Goal: Task Accomplishment & Management: Use online tool/utility

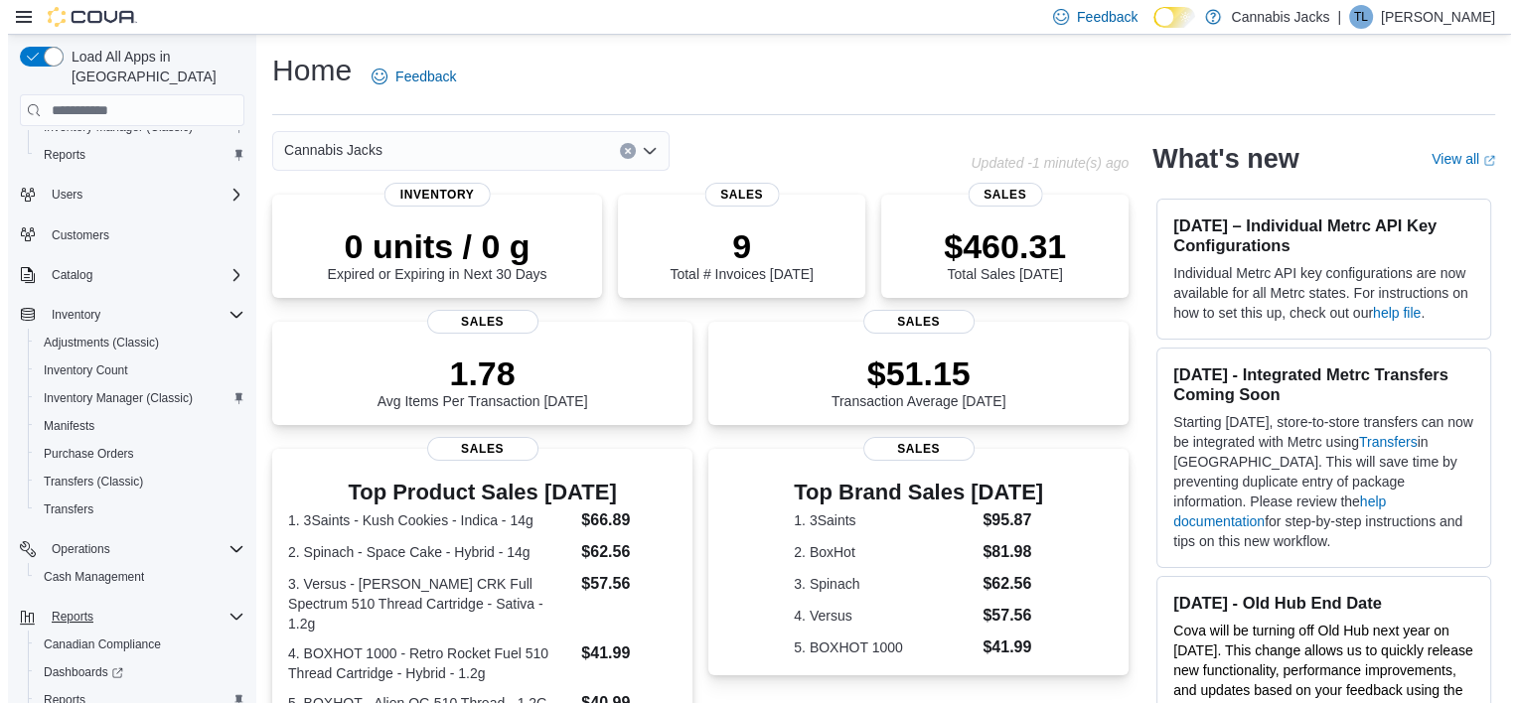
scroll to position [99, 0]
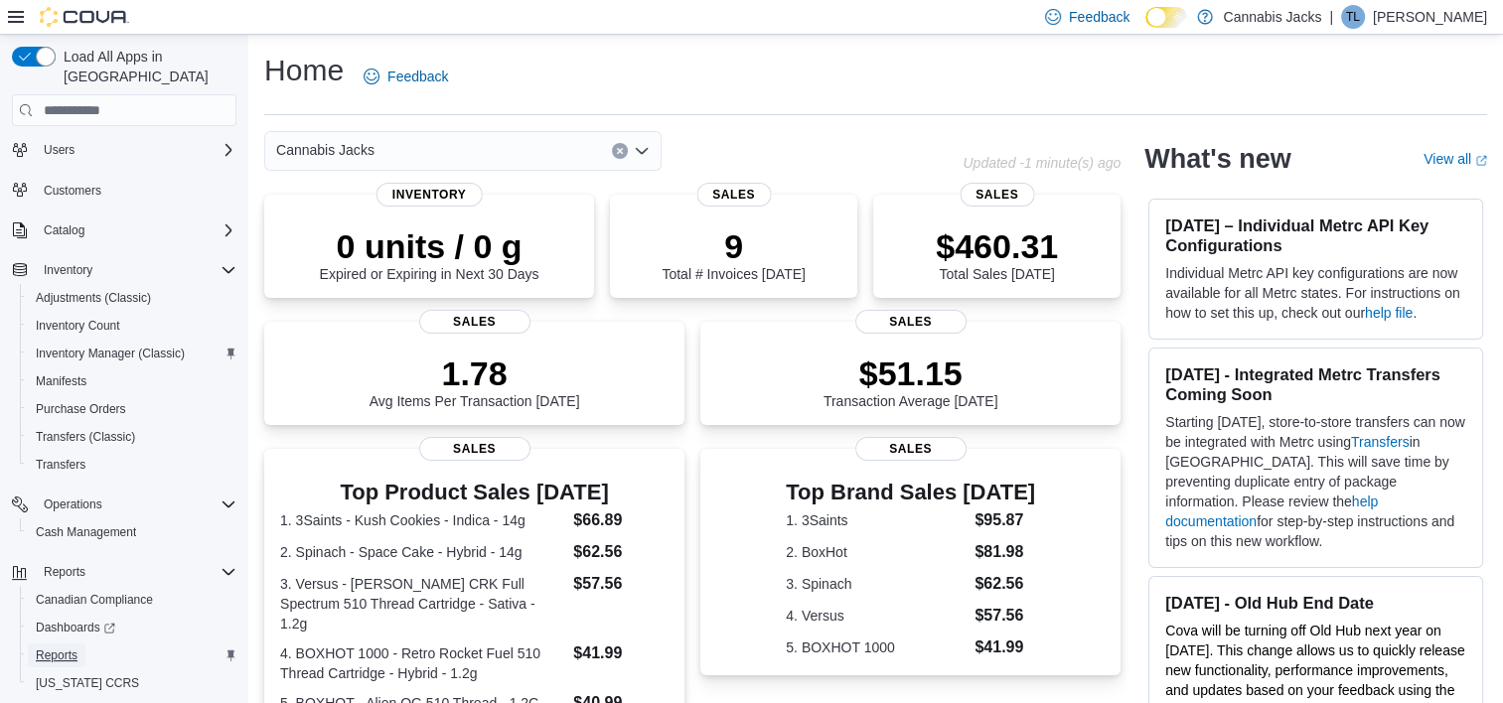
click at [64, 648] on span "Reports" at bounding box center [57, 656] width 42 height 16
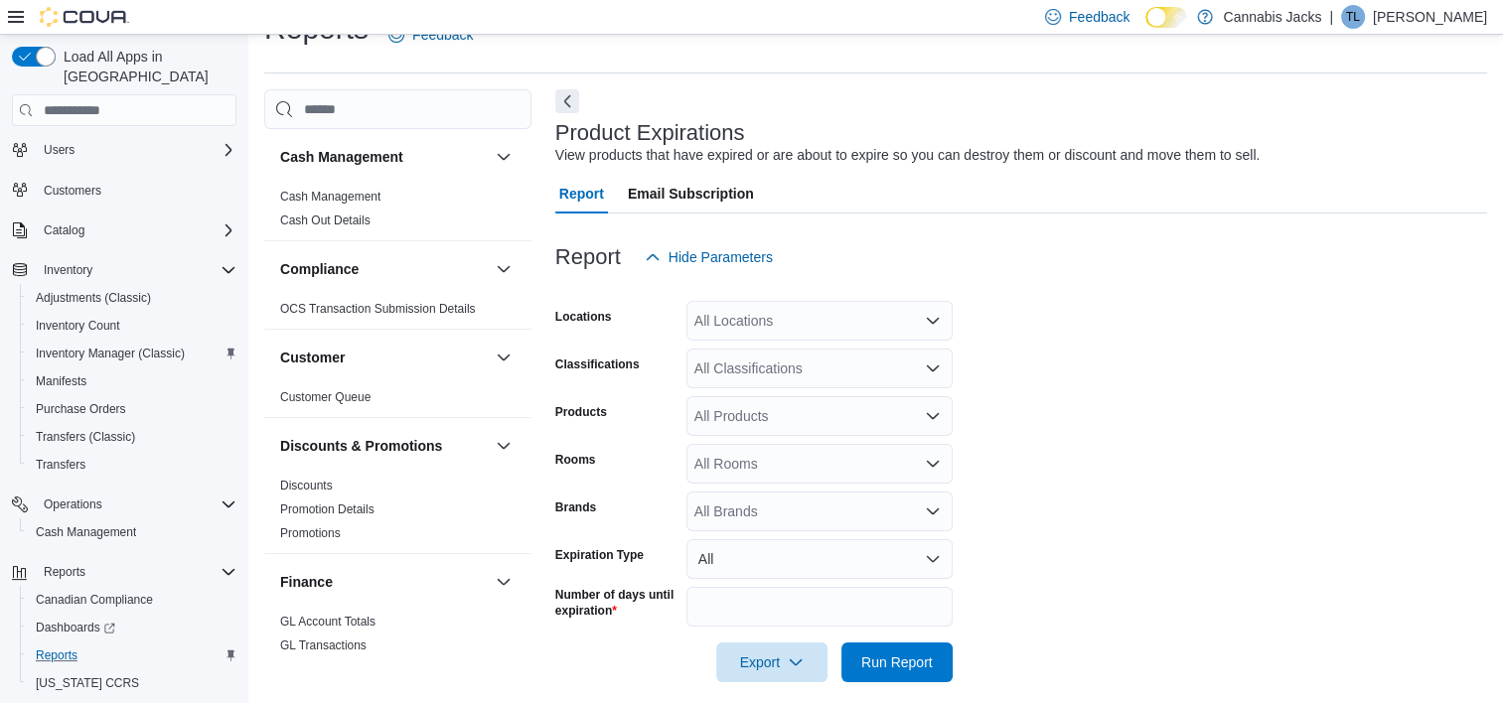
scroll to position [46, 0]
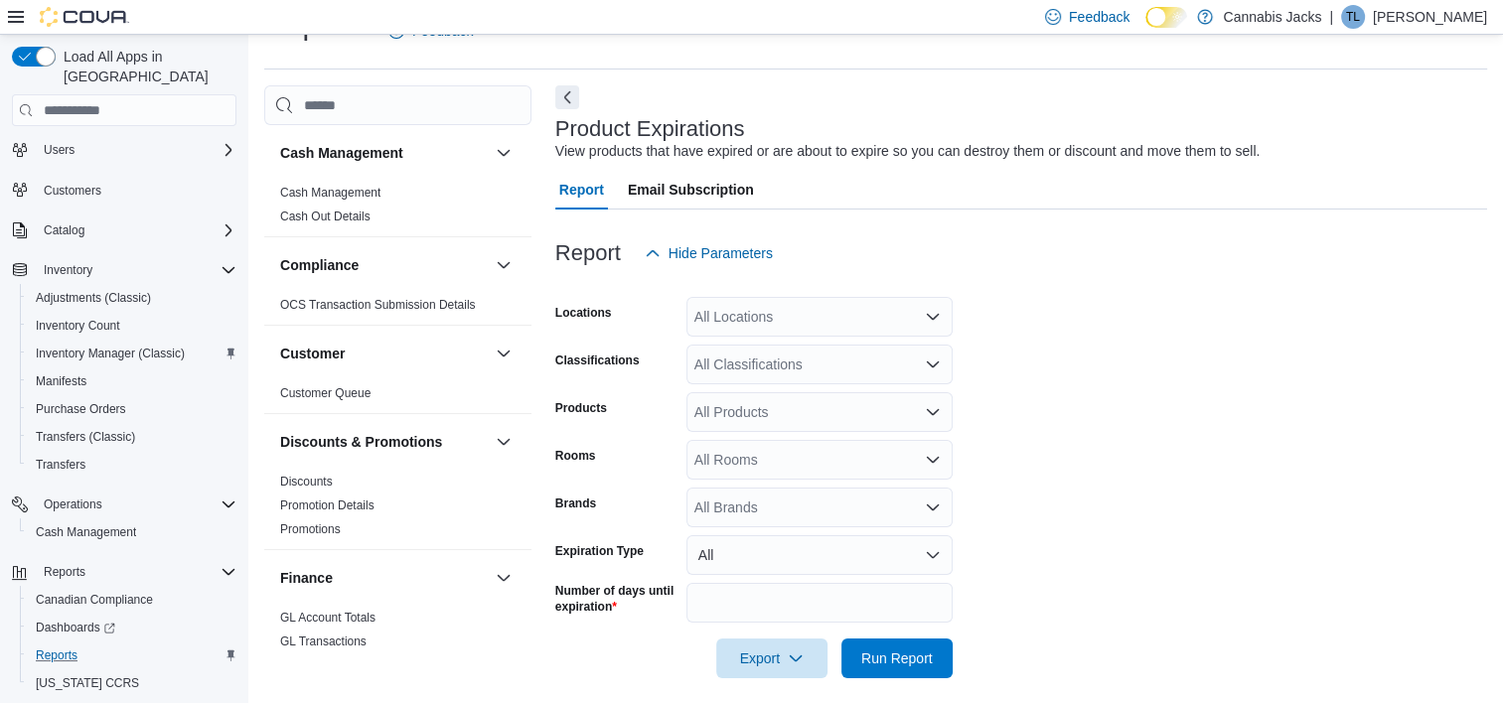
click at [934, 313] on icon "Open list of options" at bounding box center [933, 317] width 16 height 16
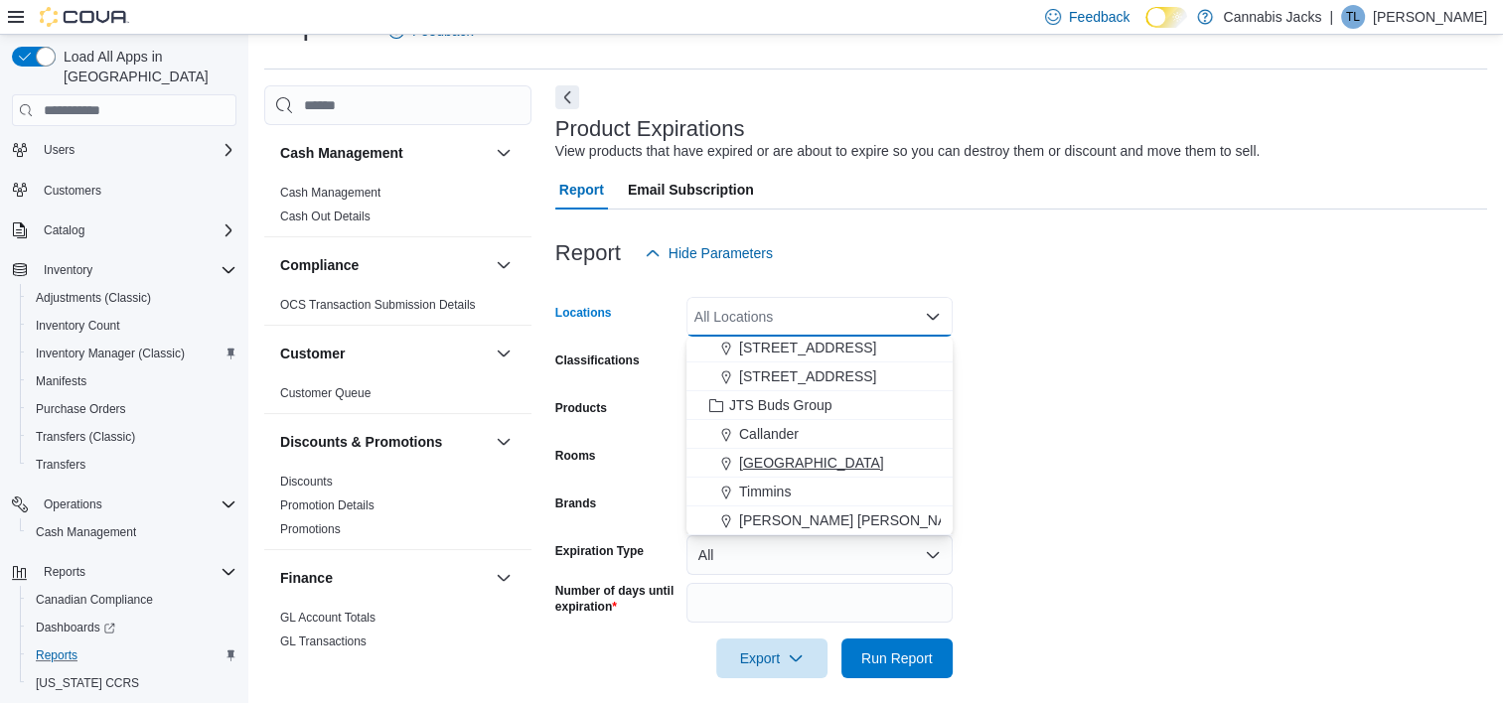
click at [773, 453] on span "[GEOGRAPHIC_DATA]" at bounding box center [811, 463] width 145 height 20
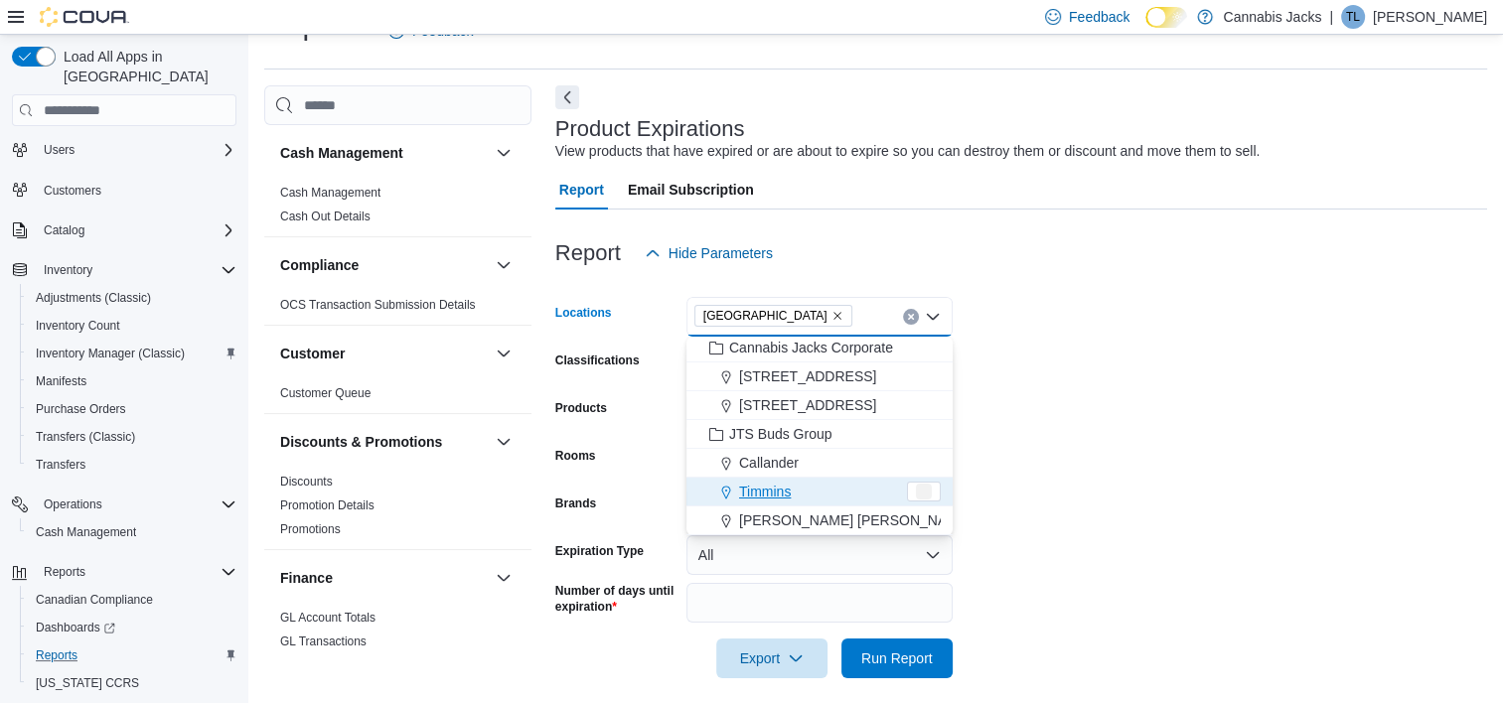
scroll to position [60, 0]
click at [1169, 362] on form "Locations North Bay Combo box. Selected. North Bay. Press Backspace to delete N…" at bounding box center [1021, 475] width 932 height 405
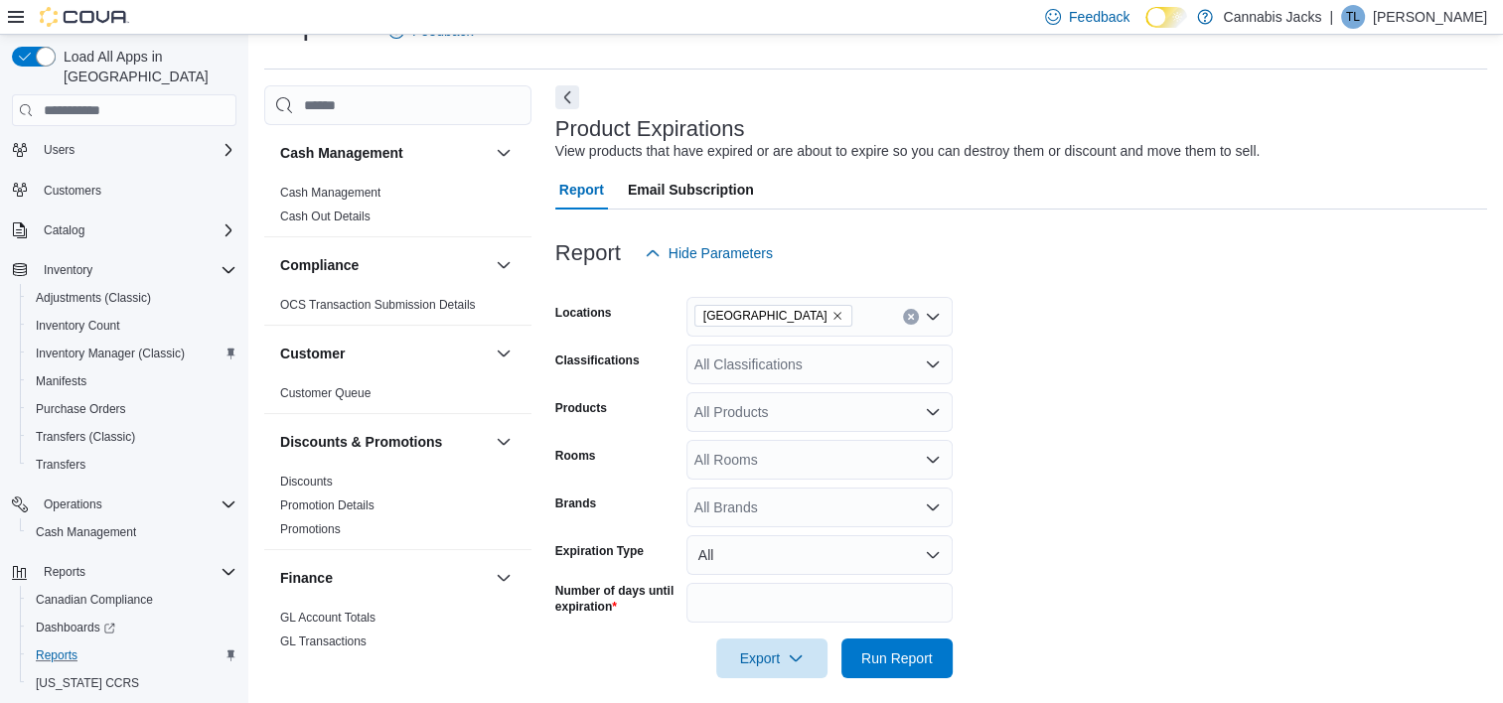
click at [932, 366] on icon "Open list of options" at bounding box center [933, 365] width 12 height 6
click at [935, 366] on icon "Open list of options" at bounding box center [933, 365] width 16 height 16
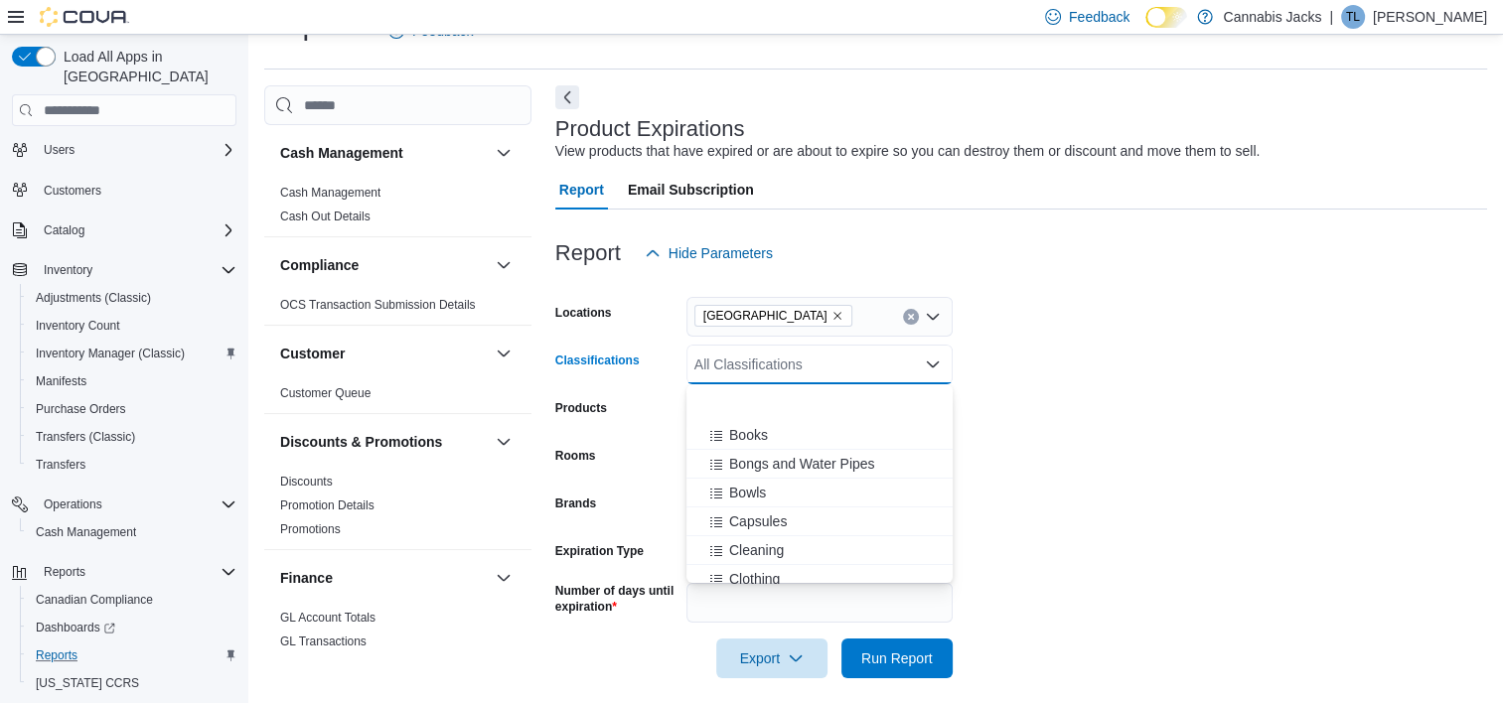
scroll to position [199, 0]
click at [776, 521] on span "Dried Flower" at bounding box center [768, 517] width 78 height 20
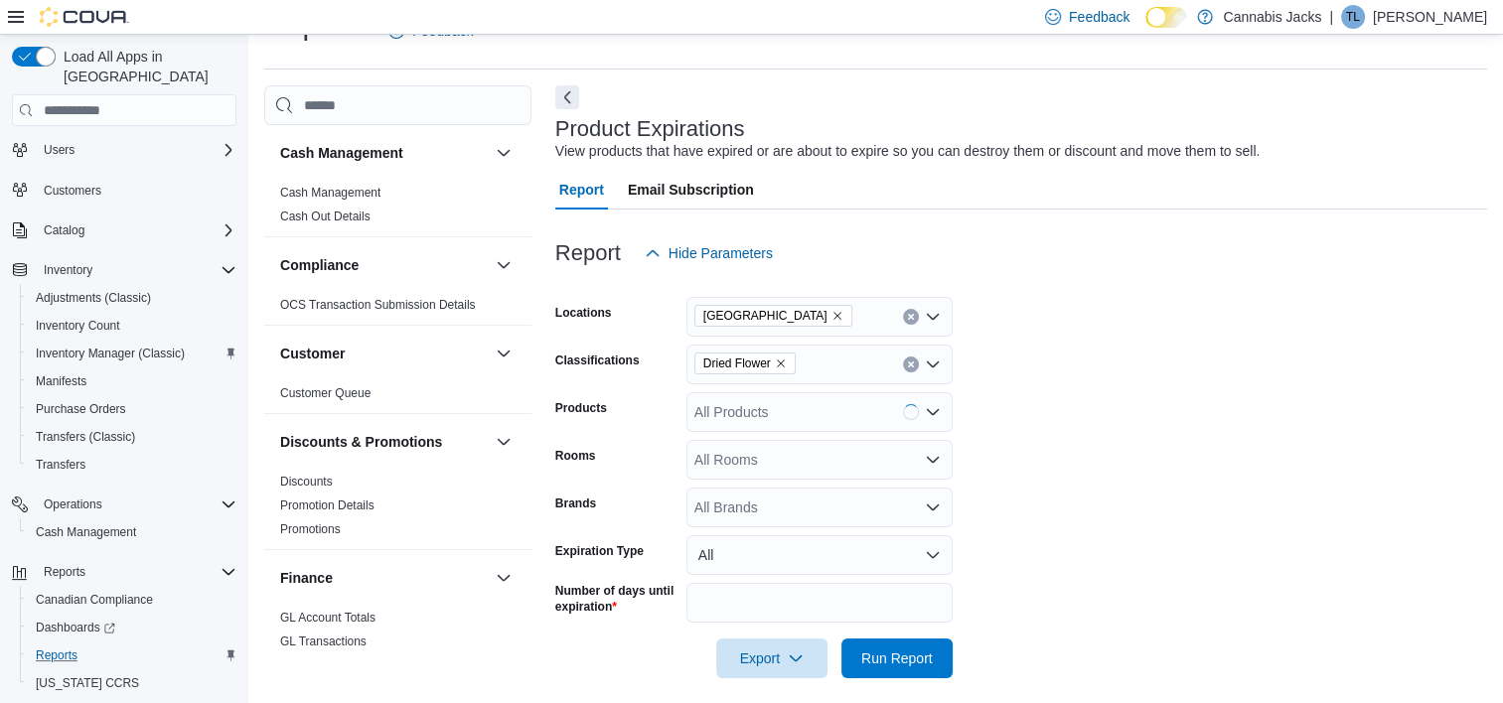
click at [1157, 431] on form "Locations North Bay Classifications Dried Flower Products All Products Rooms Al…" at bounding box center [1021, 475] width 932 height 405
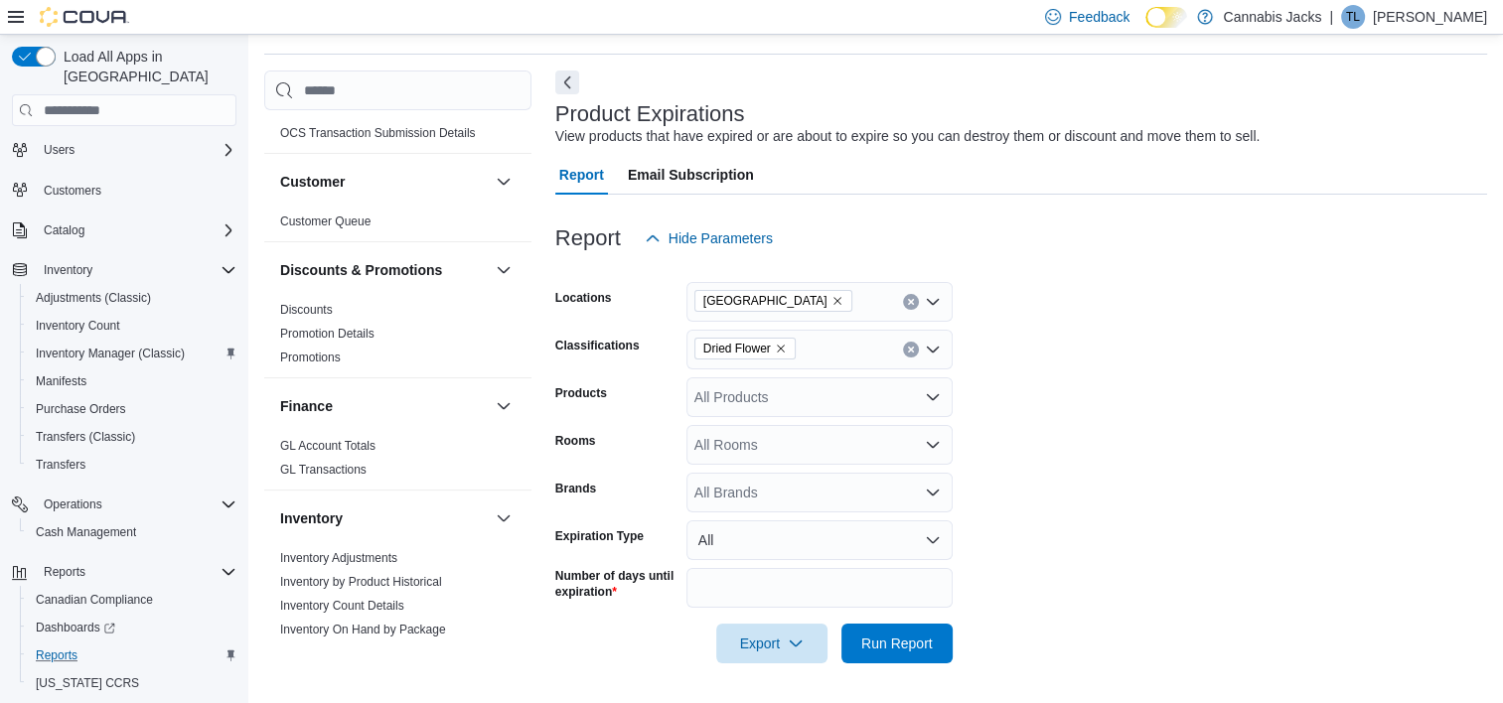
scroll to position [497, 0]
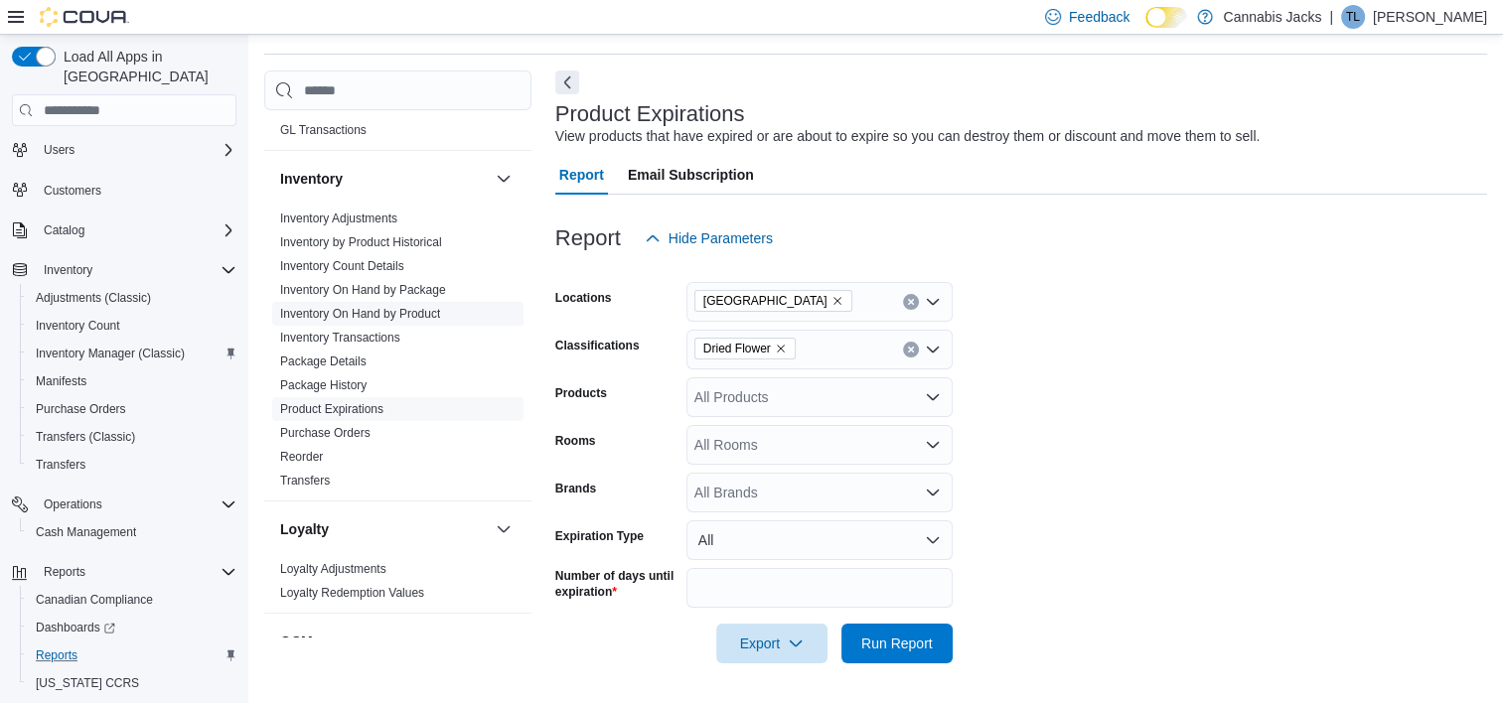
click at [387, 308] on link "Inventory On Hand by Product" at bounding box center [360, 314] width 160 height 14
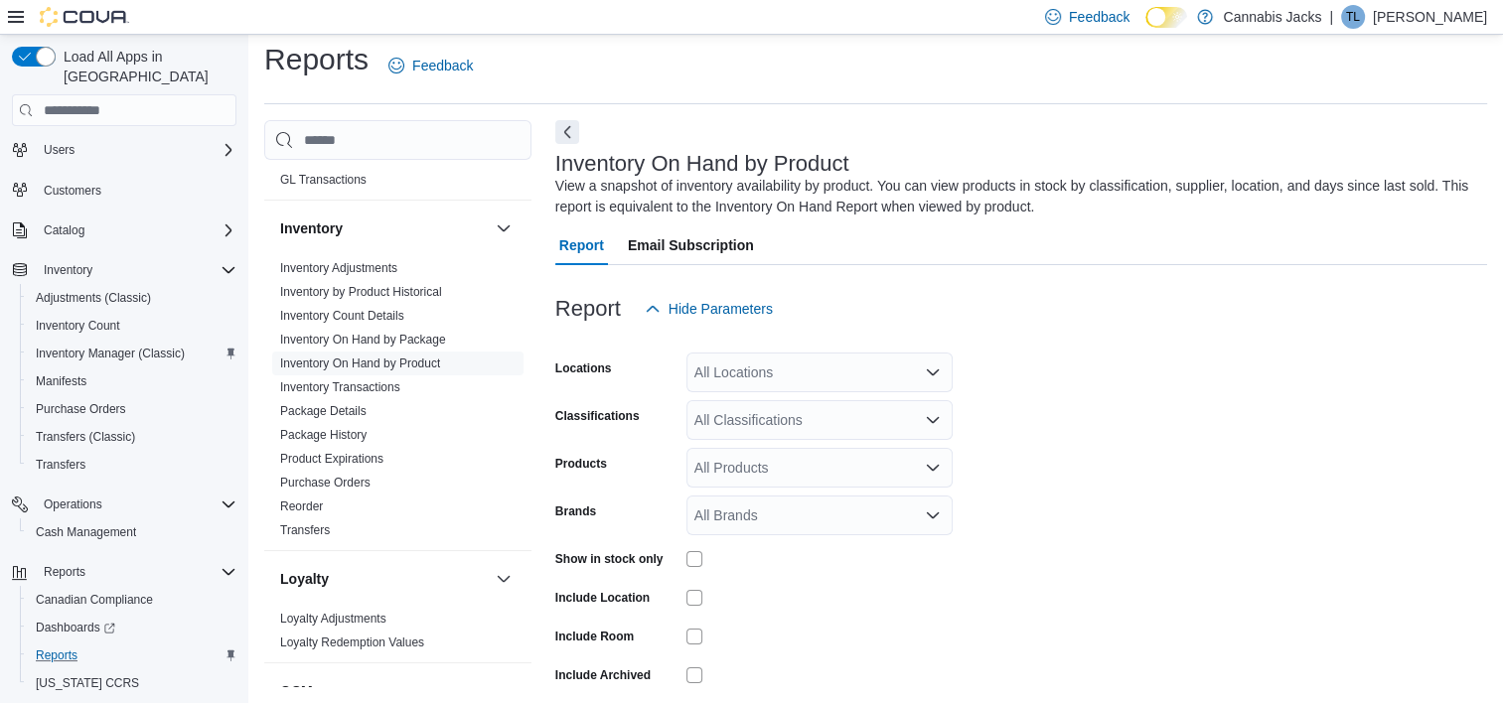
scroll to position [67, 0]
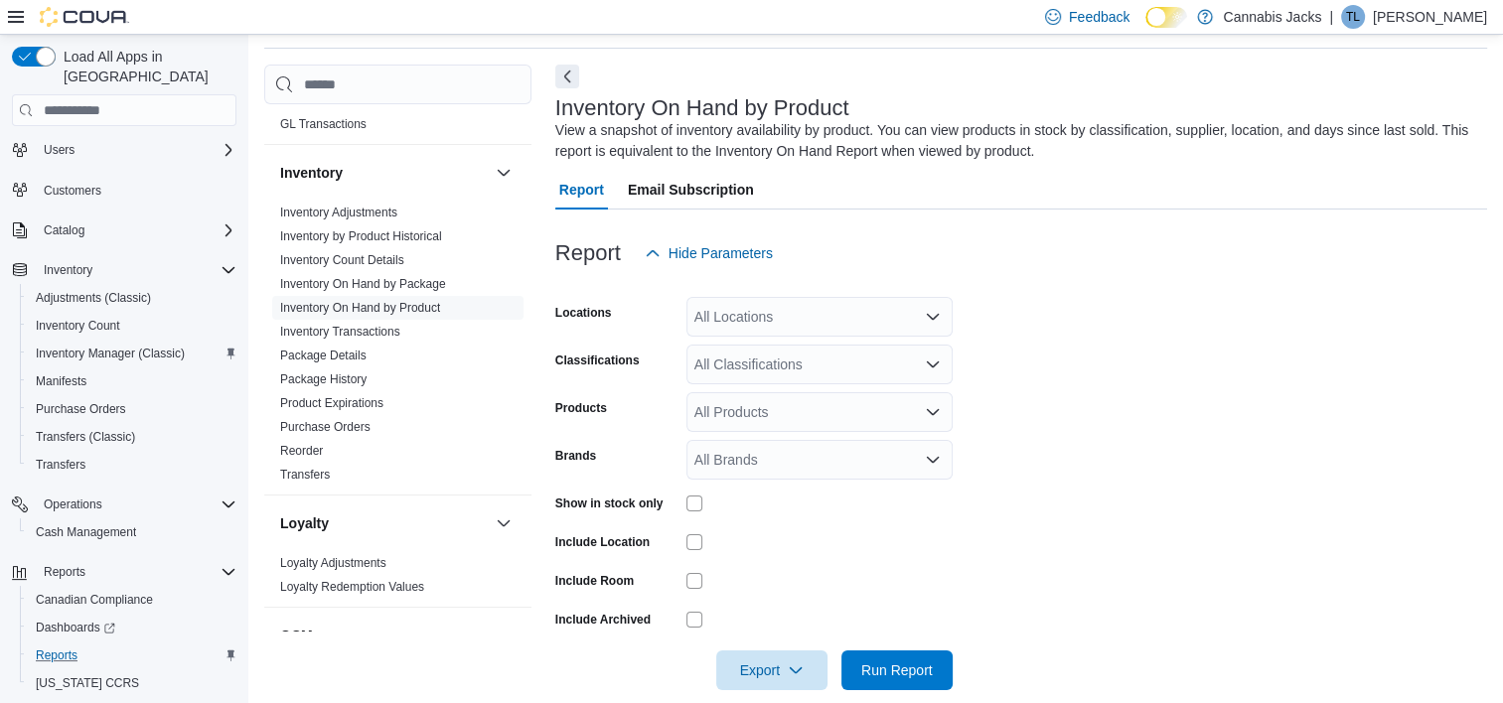
click at [935, 313] on icon "Open list of options" at bounding box center [933, 317] width 16 height 16
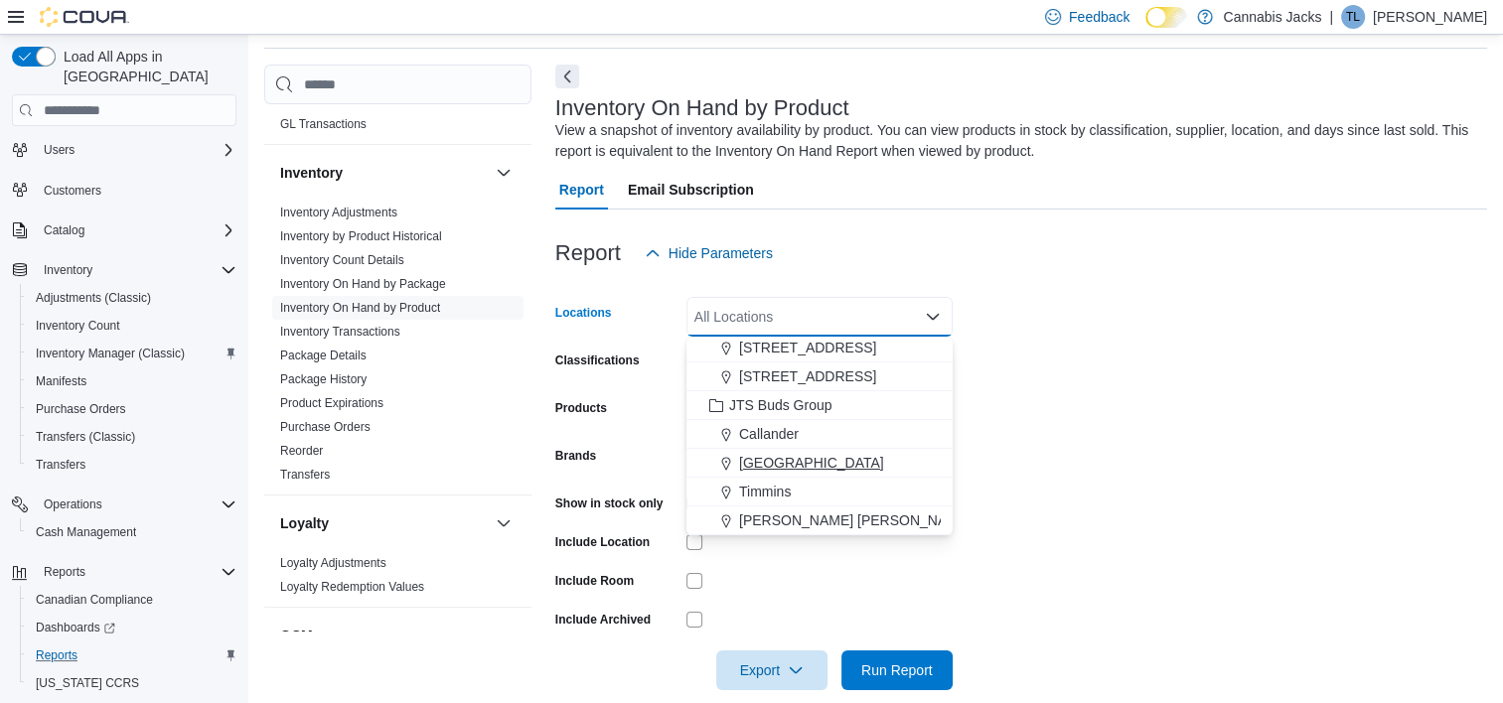
click at [767, 455] on span "[GEOGRAPHIC_DATA]" at bounding box center [811, 463] width 145 height 20
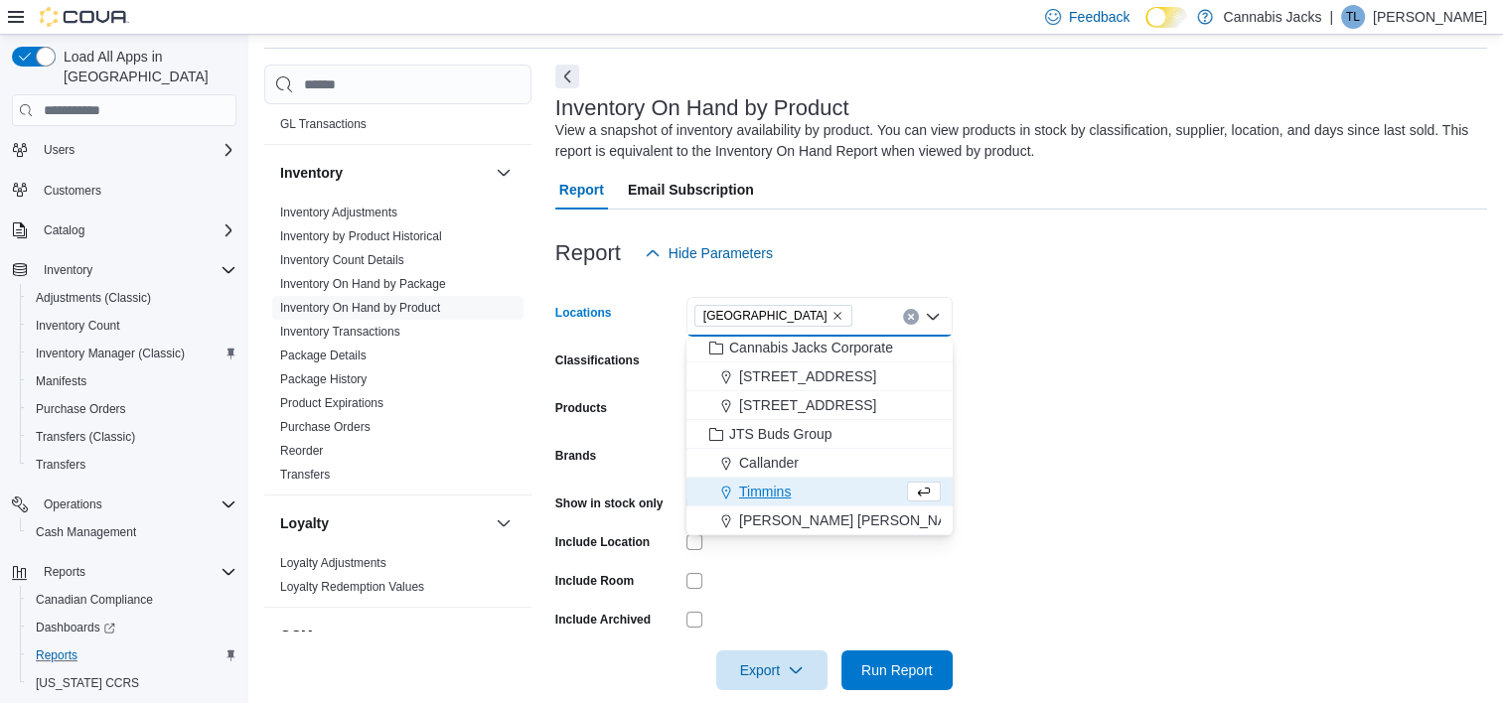
scroll to position [60, 0]
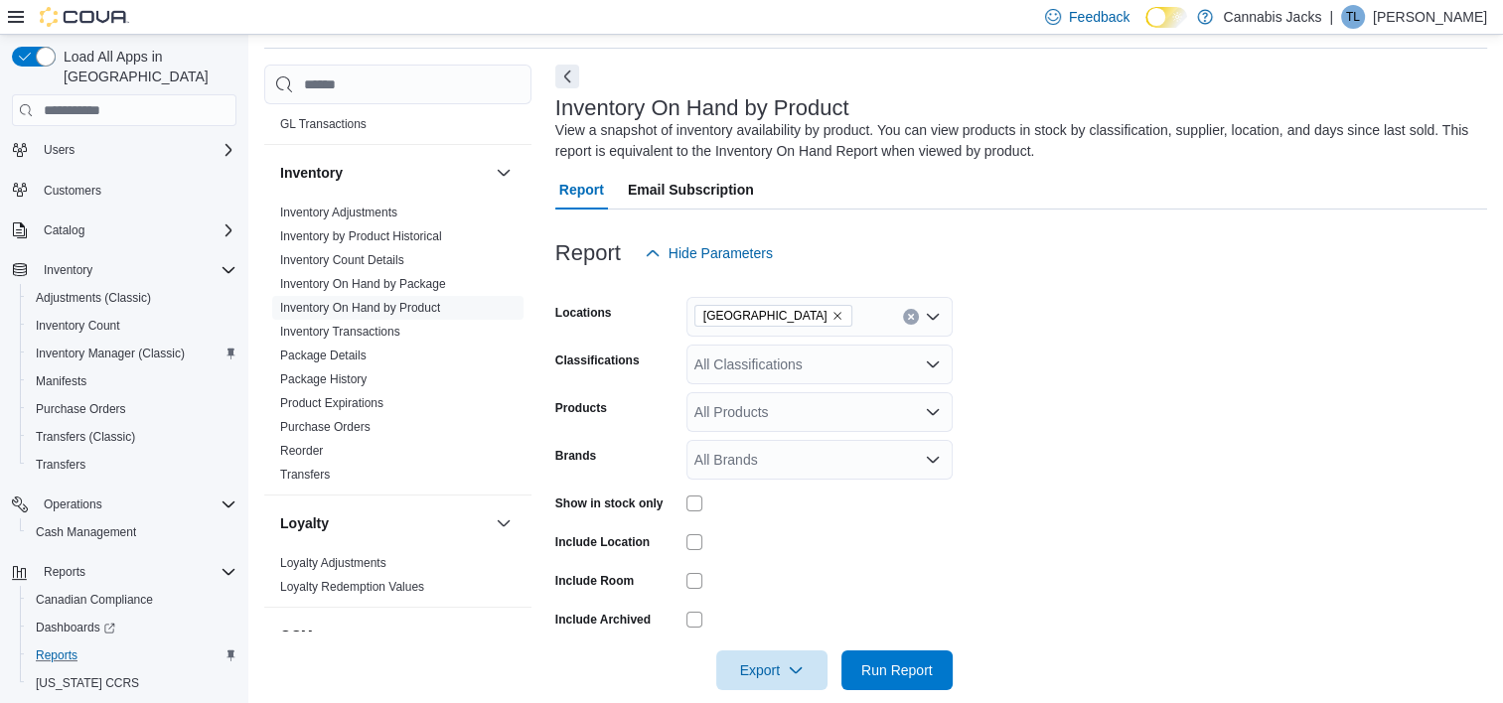
click at [1089, 396] on form "Locations North Bay Classifications All Classifications Products All Products B…" at bounding box center [1021, 481] width 932 height 417
click at [933, 362] on icon "Open list of options" at bounding box center [933, 365] width 16 height 16
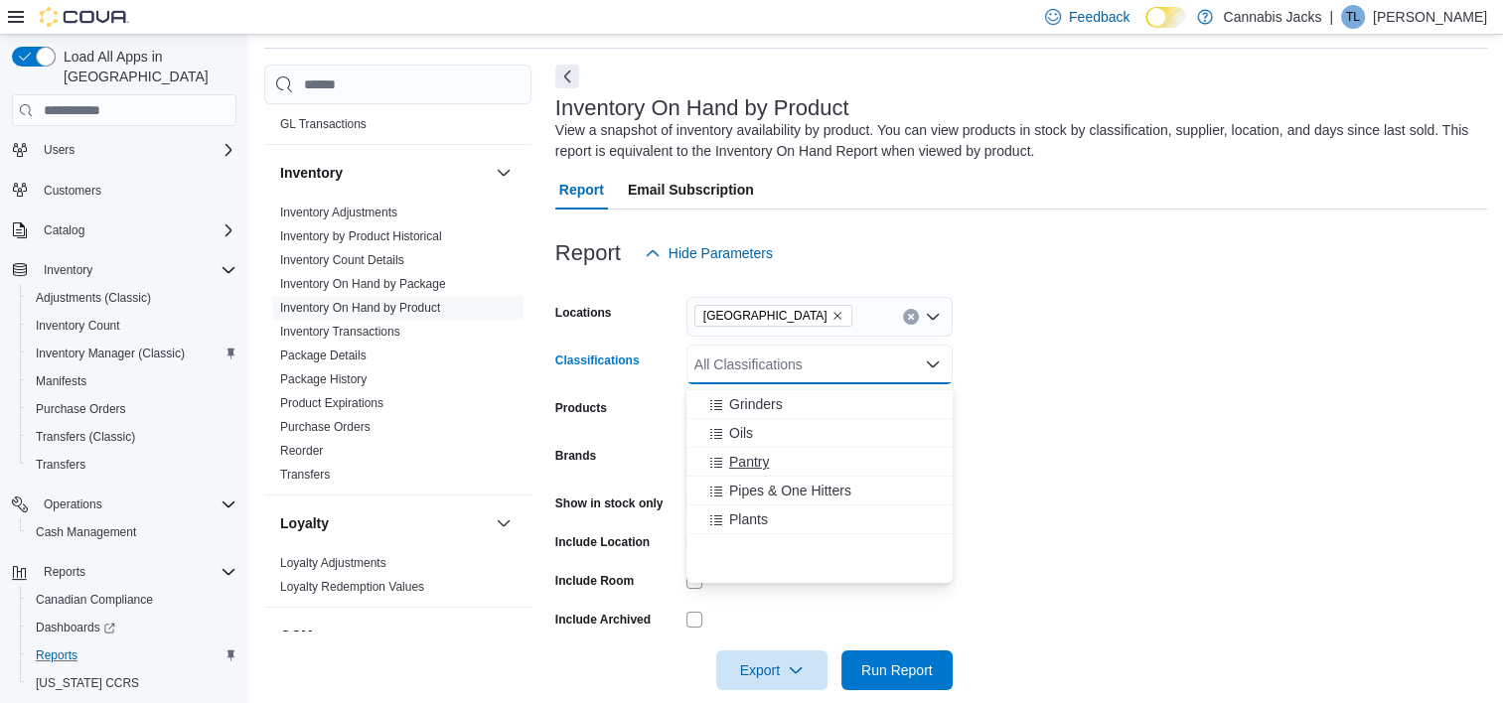
scroll to position [199, 0]
click at [785, 515] on span "Dried Flower" at bounding box center [768, 517] width 78 height 20
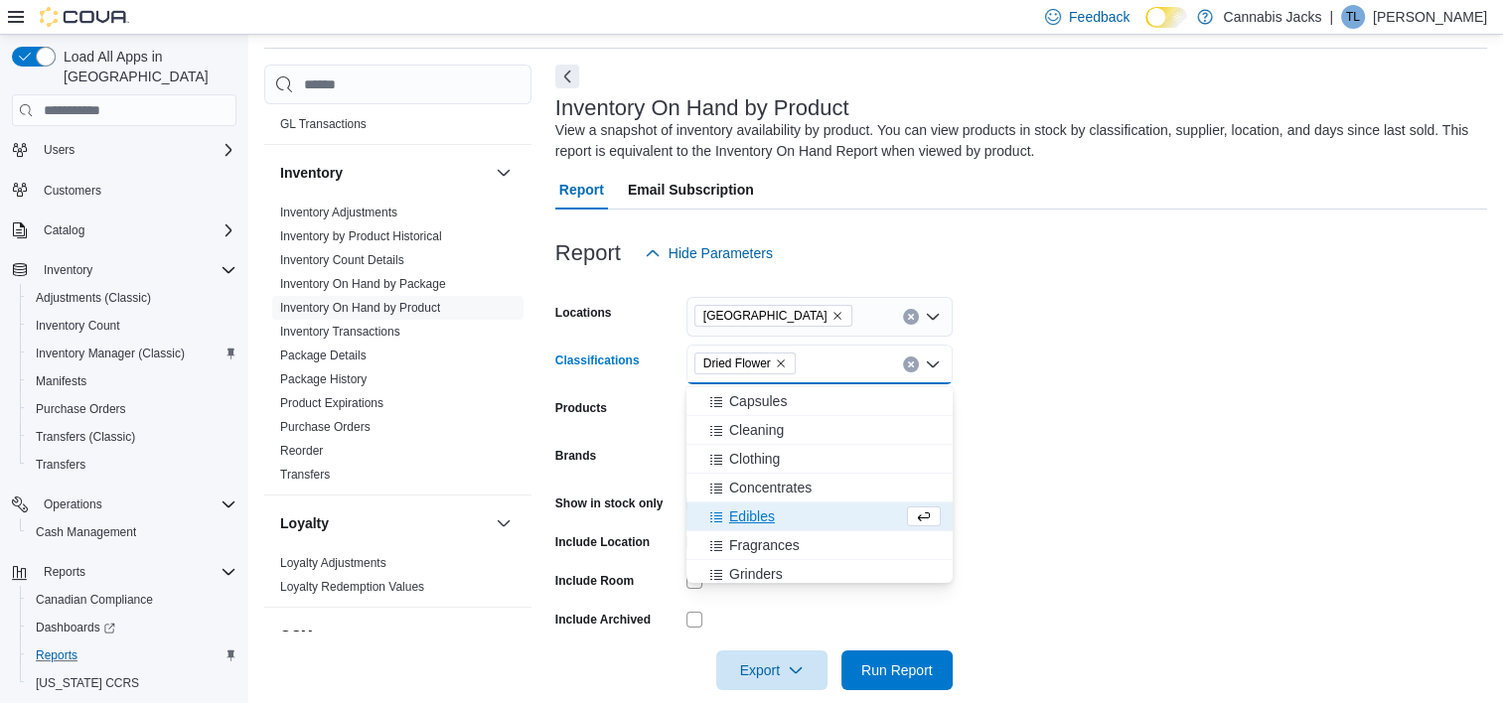
click at [1174, 422] on form "Locations North Bay Classifications Dried Flower Combo box. Selected. Dried Flo…" at bounding box center [1021, 481] width 932 height 417
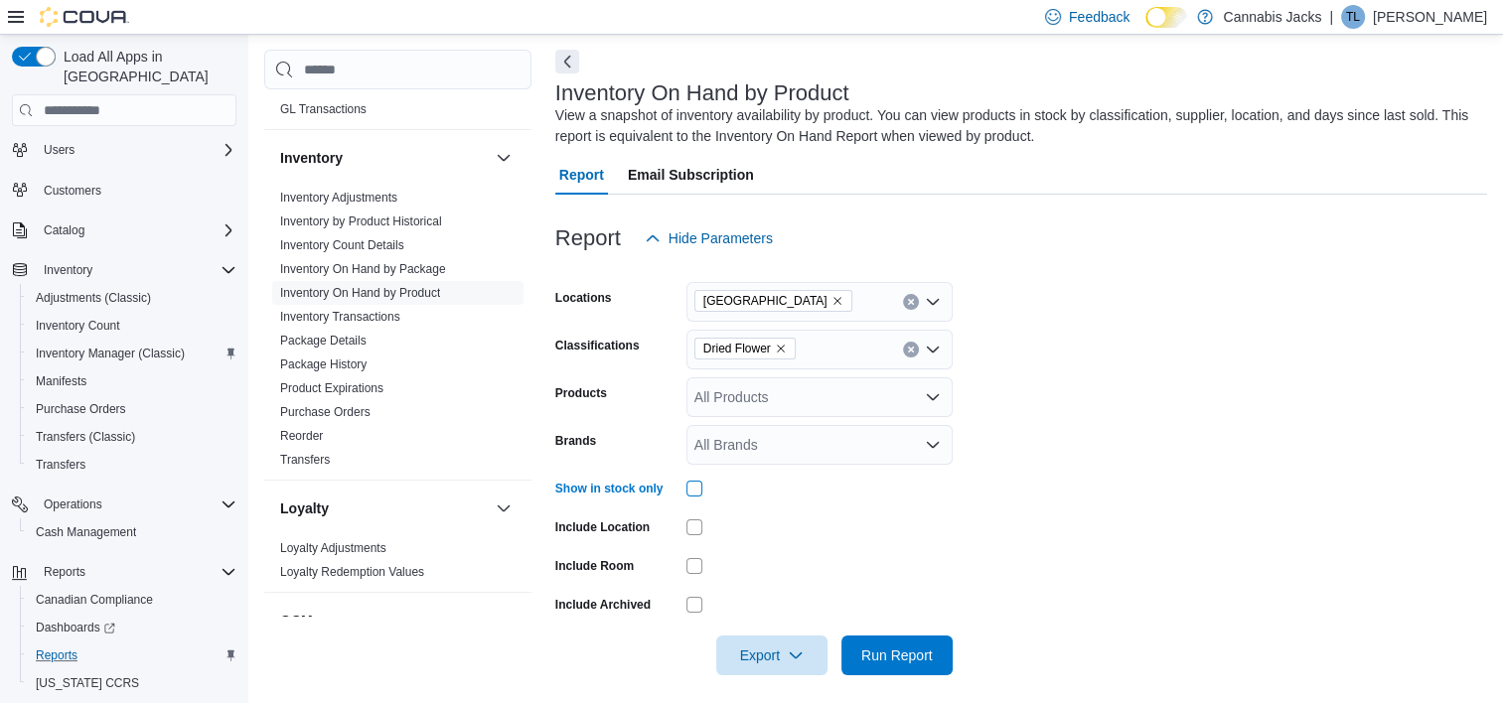
scroll to position [93, 0]
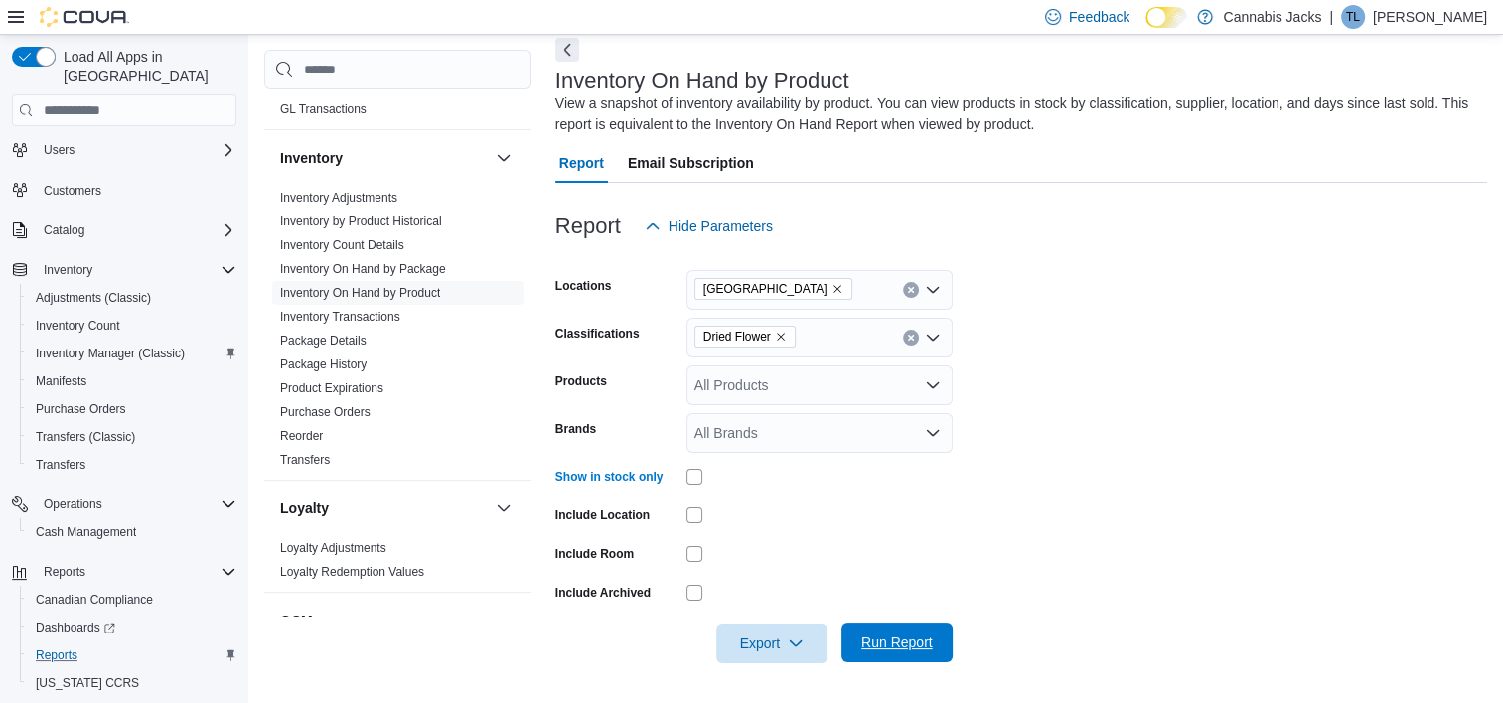
click at [899, 639] on span "Run Report" at bounding box center [897, 643] width 72 height 20
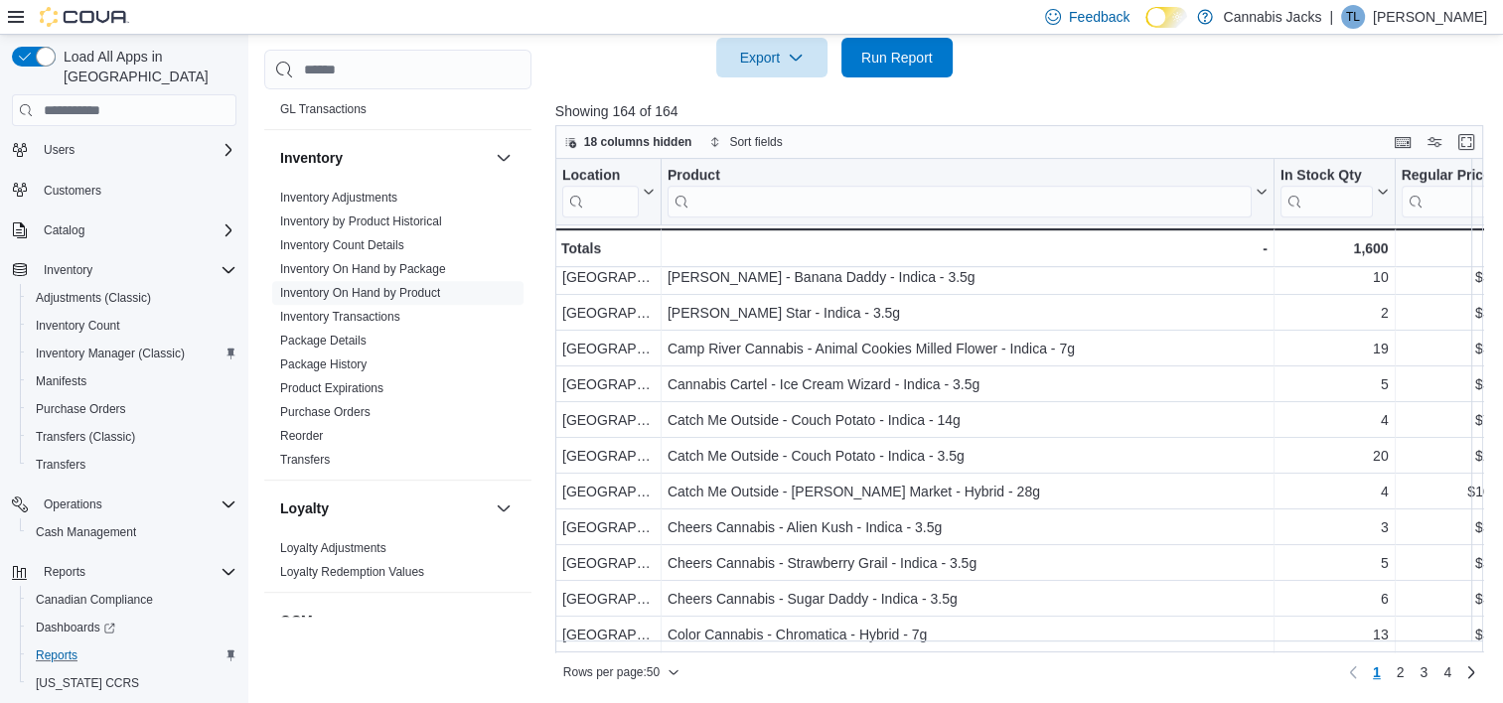
scroll to position [1414, 0]
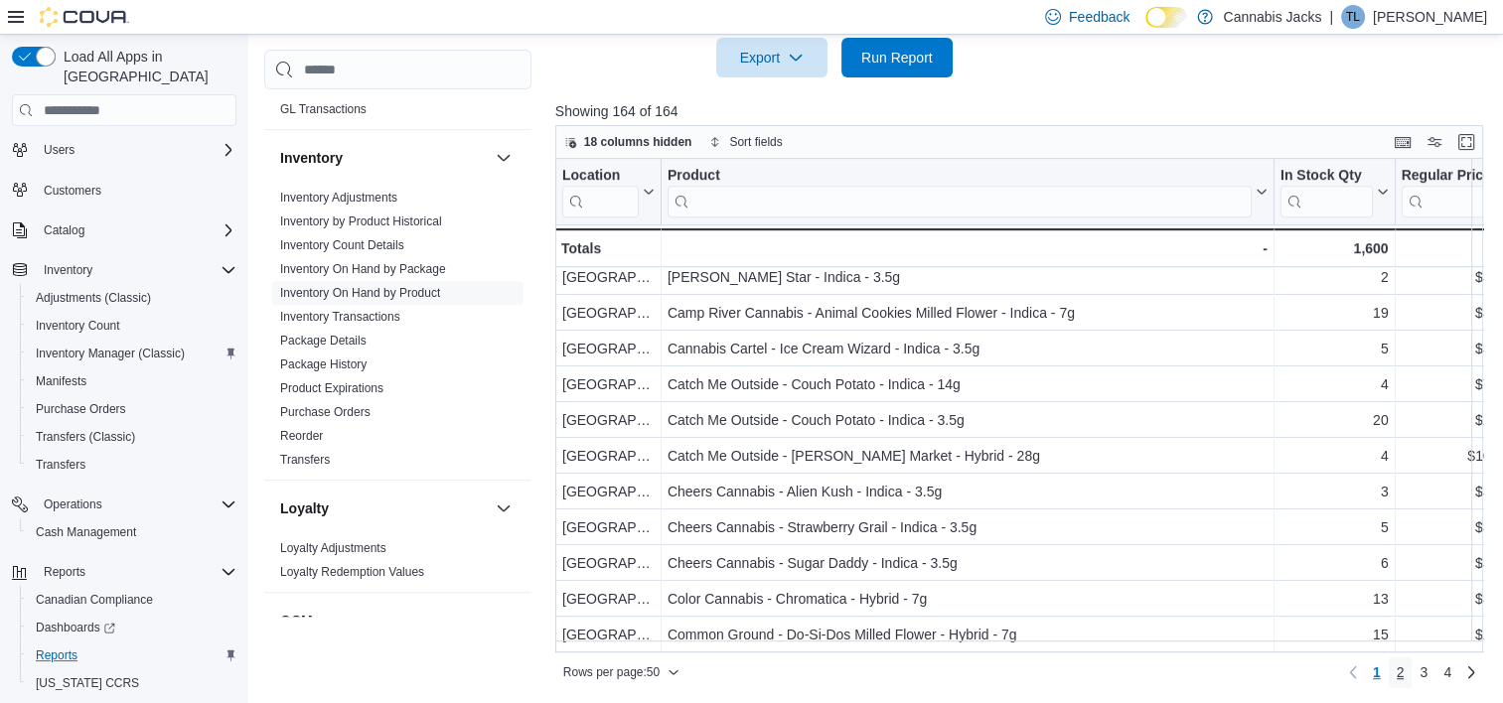
click at [1405, 673] on span "2" at bounding box center [1401, 673] width 8 height 20
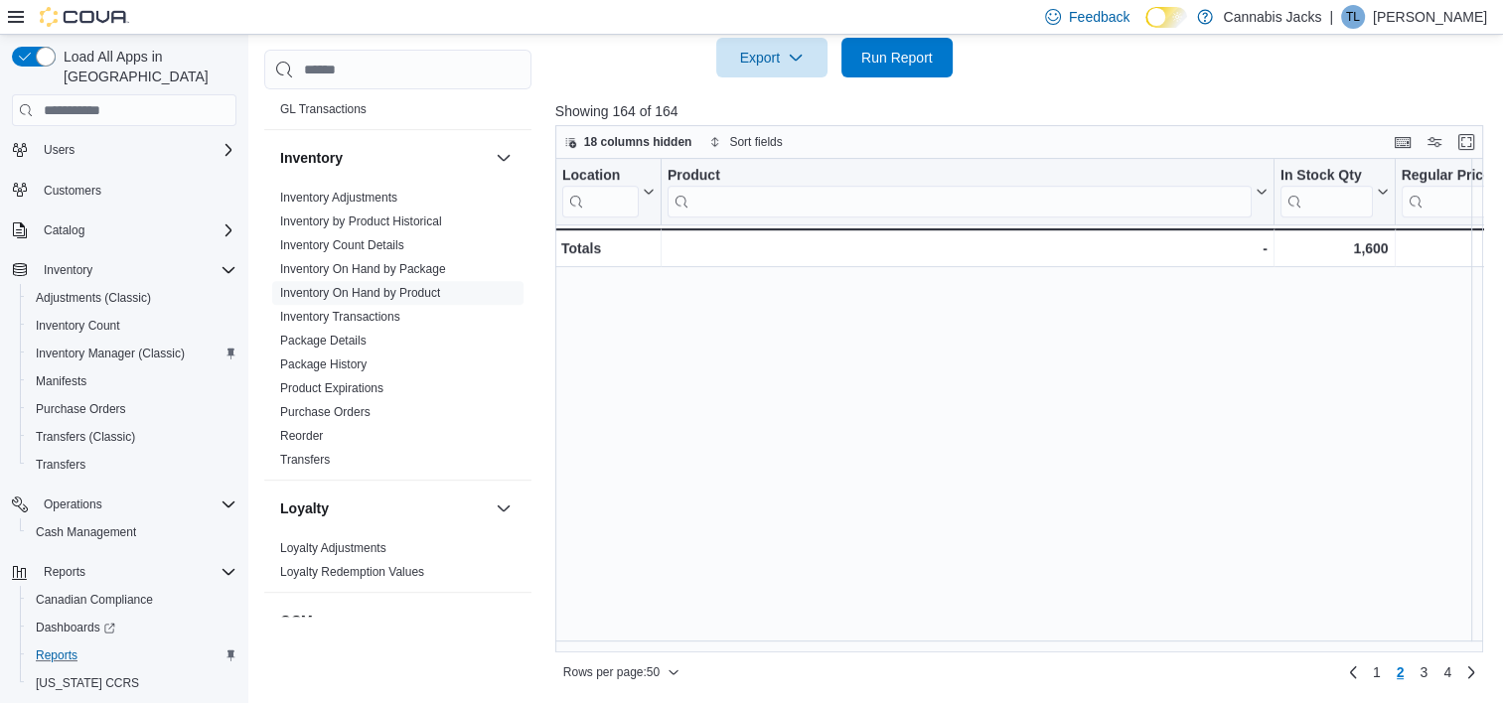
scroll to position [0, 0]
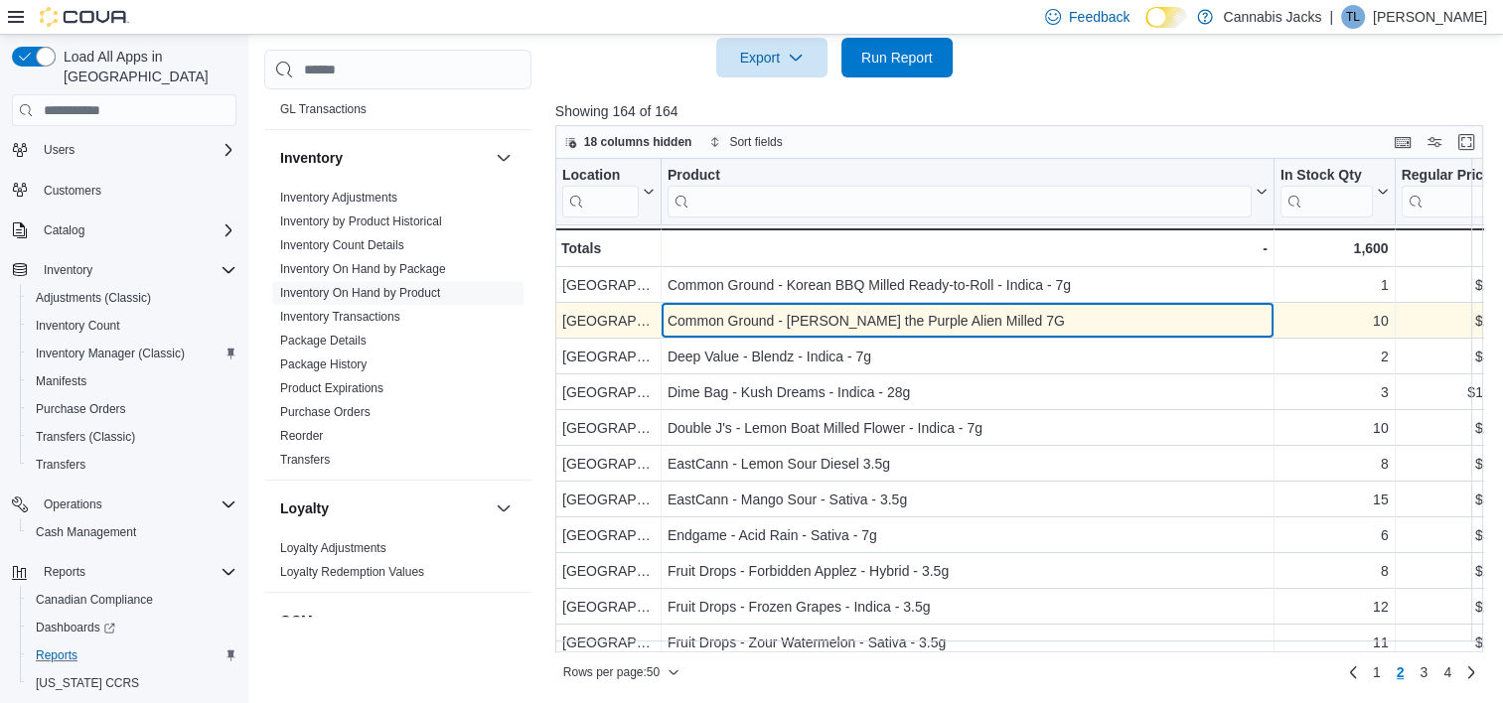
click at [880, 318] on div "Common Ground - [PERSON_NAME] the Purple Alien Milled 7G" at bounding box center [968, 322] width 600 height 24
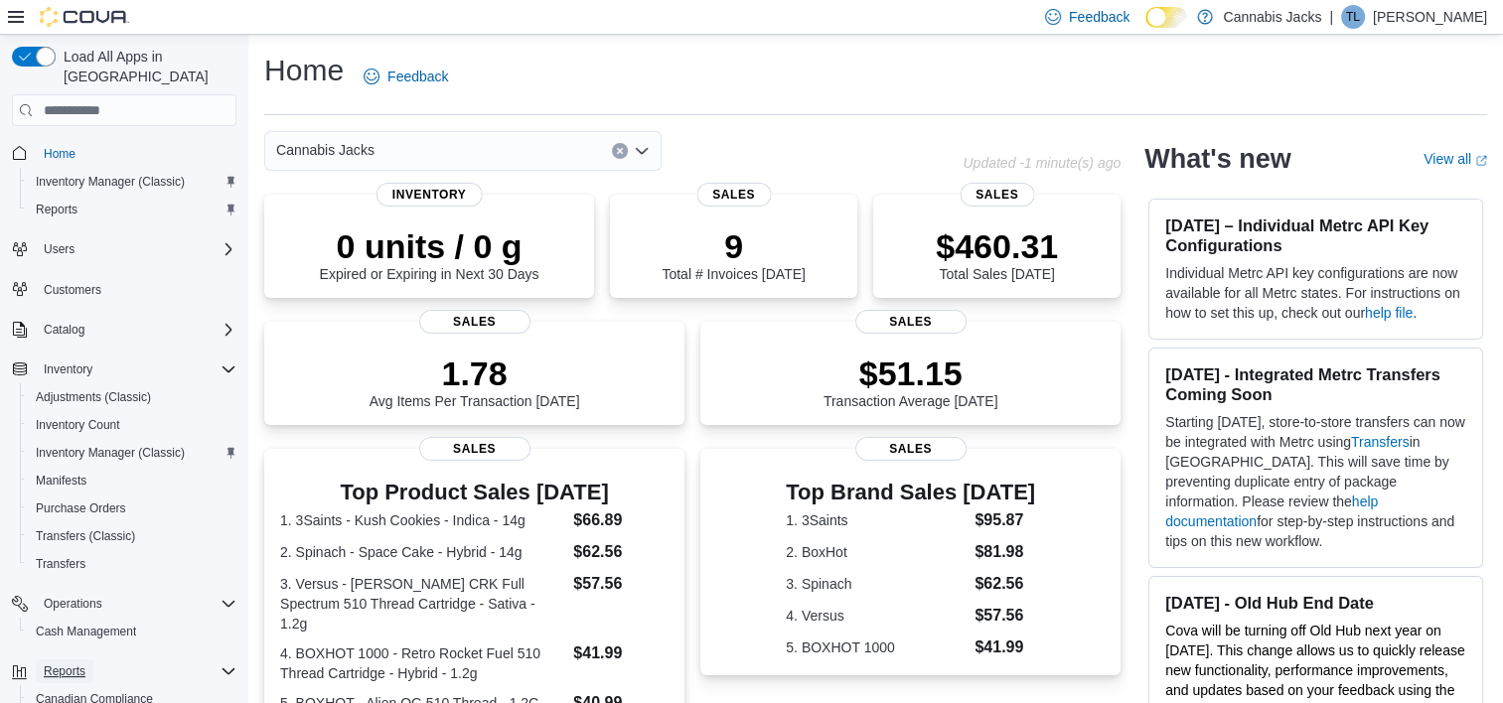
click at [67, 664] on span "Reports" at bounding box center [65, 672] width 42 height 16
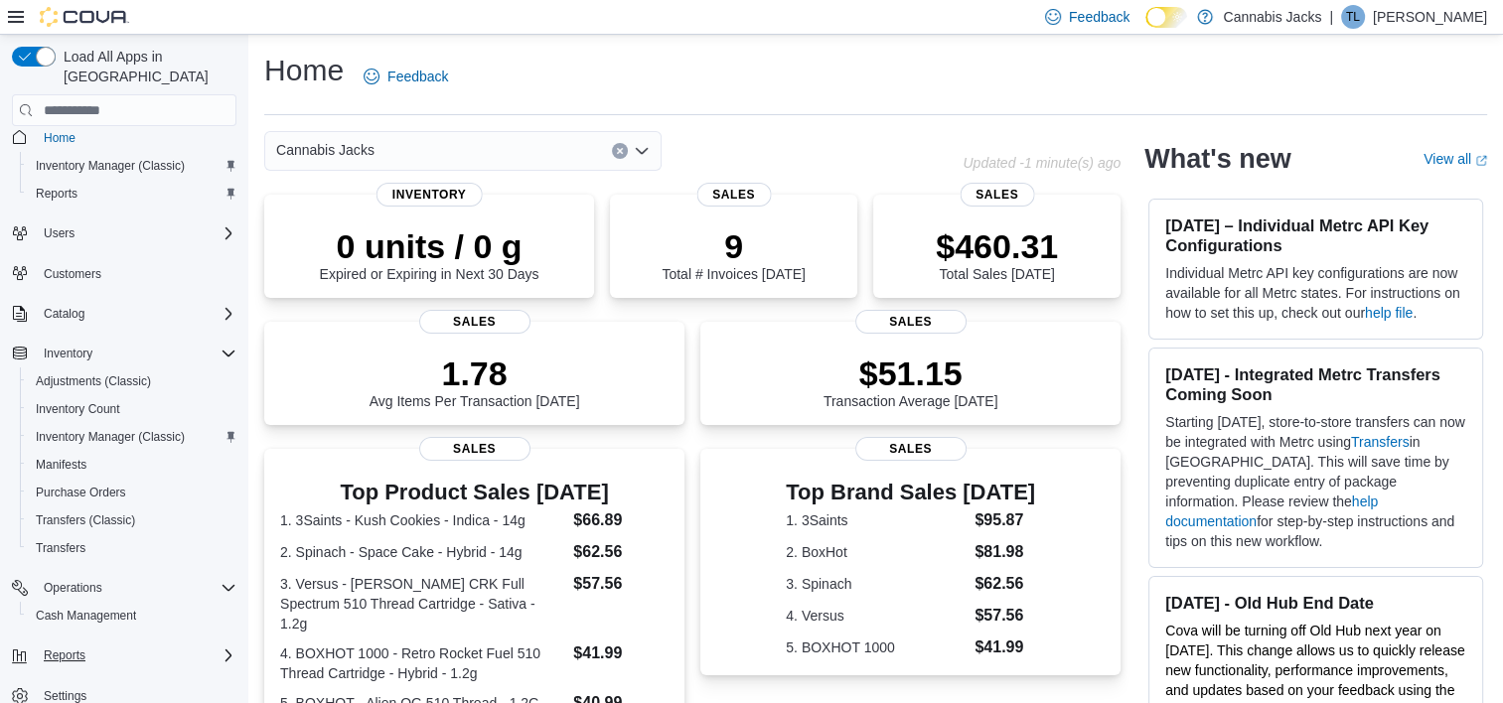
scroll to position [20, 0]
click at [70, 644] on span "Reports" at bounding box center [65, 652] width 42 height 16
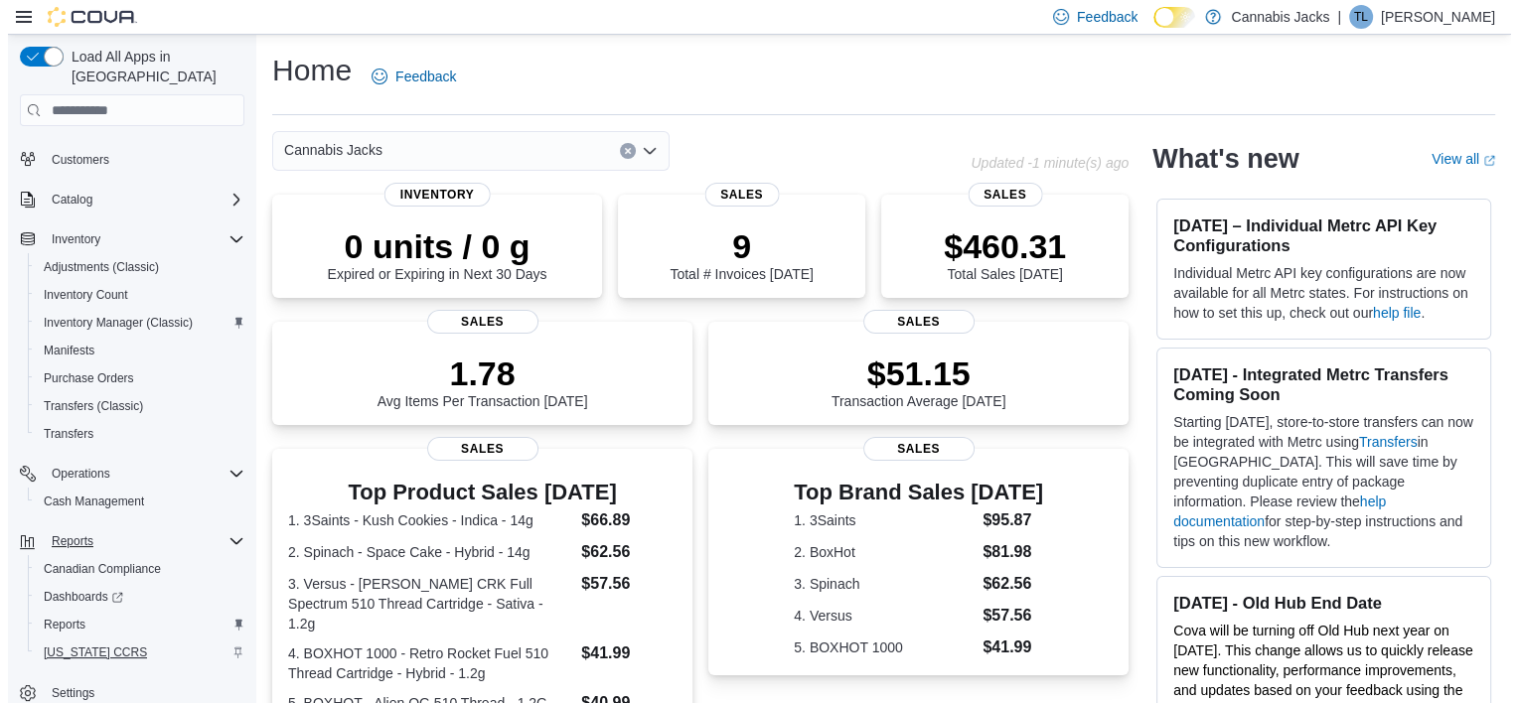
scroll to position [131, 0]
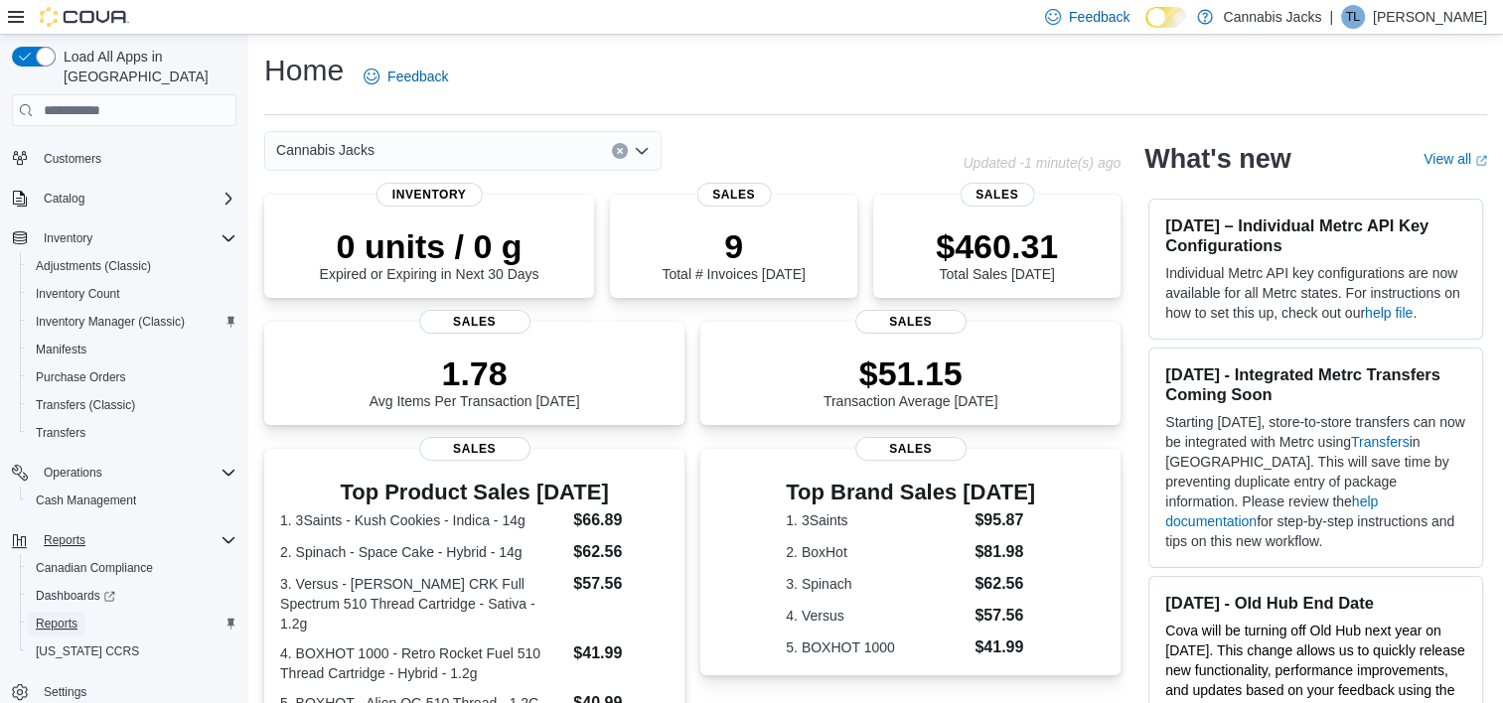
click at [61, 616] on span "Reports" at bounding box center [57, 624] width 42 height 16
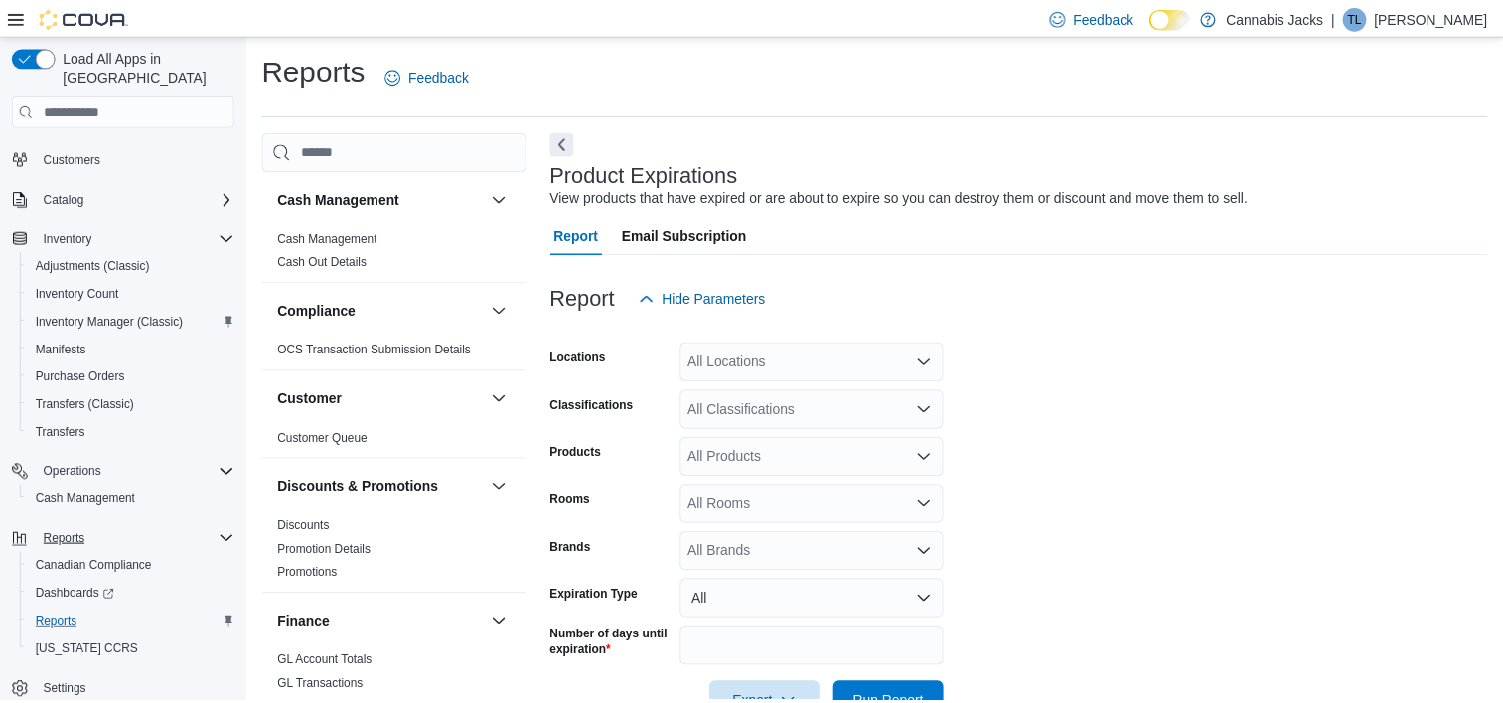
scroll to position [46, 0]
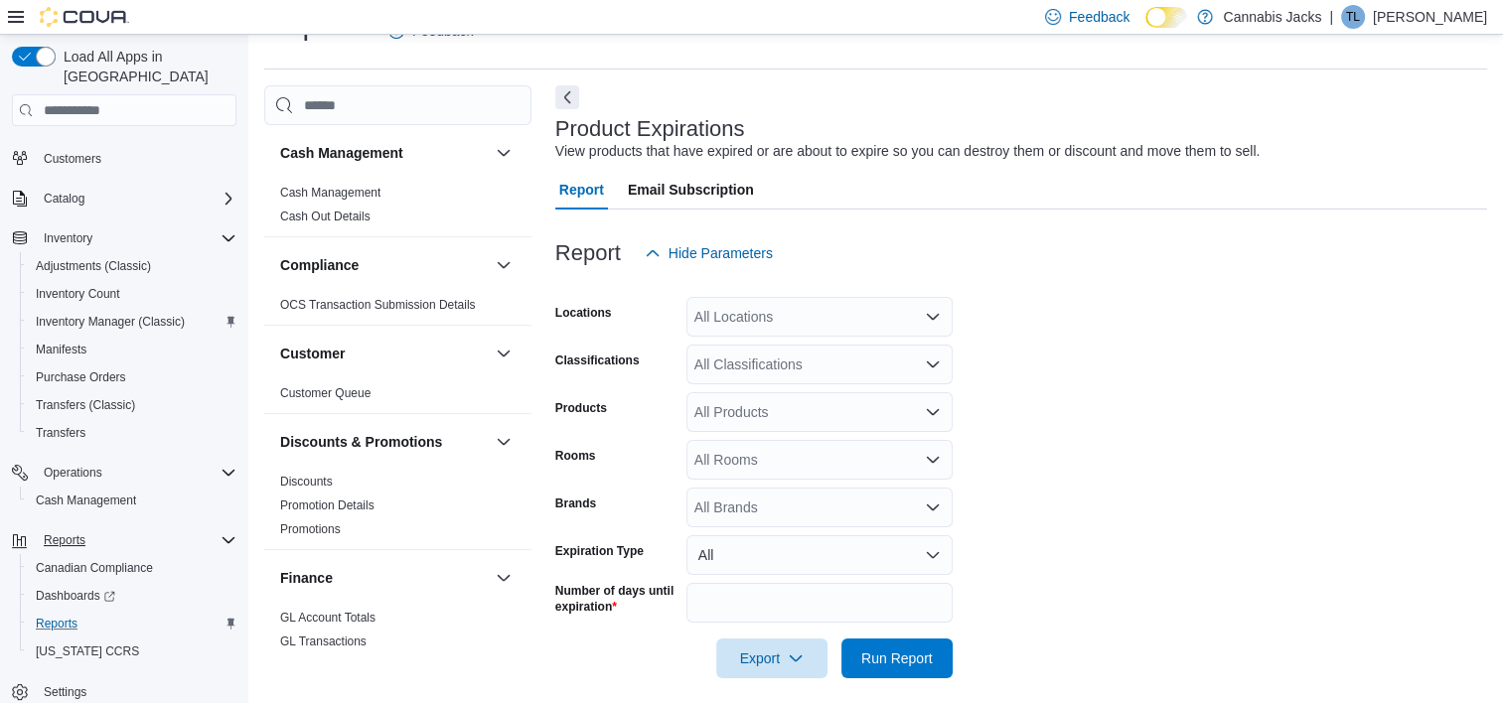
click at [932, 317] on icon "Open list of options" at bounding box center [933, 317] width 16 height 16
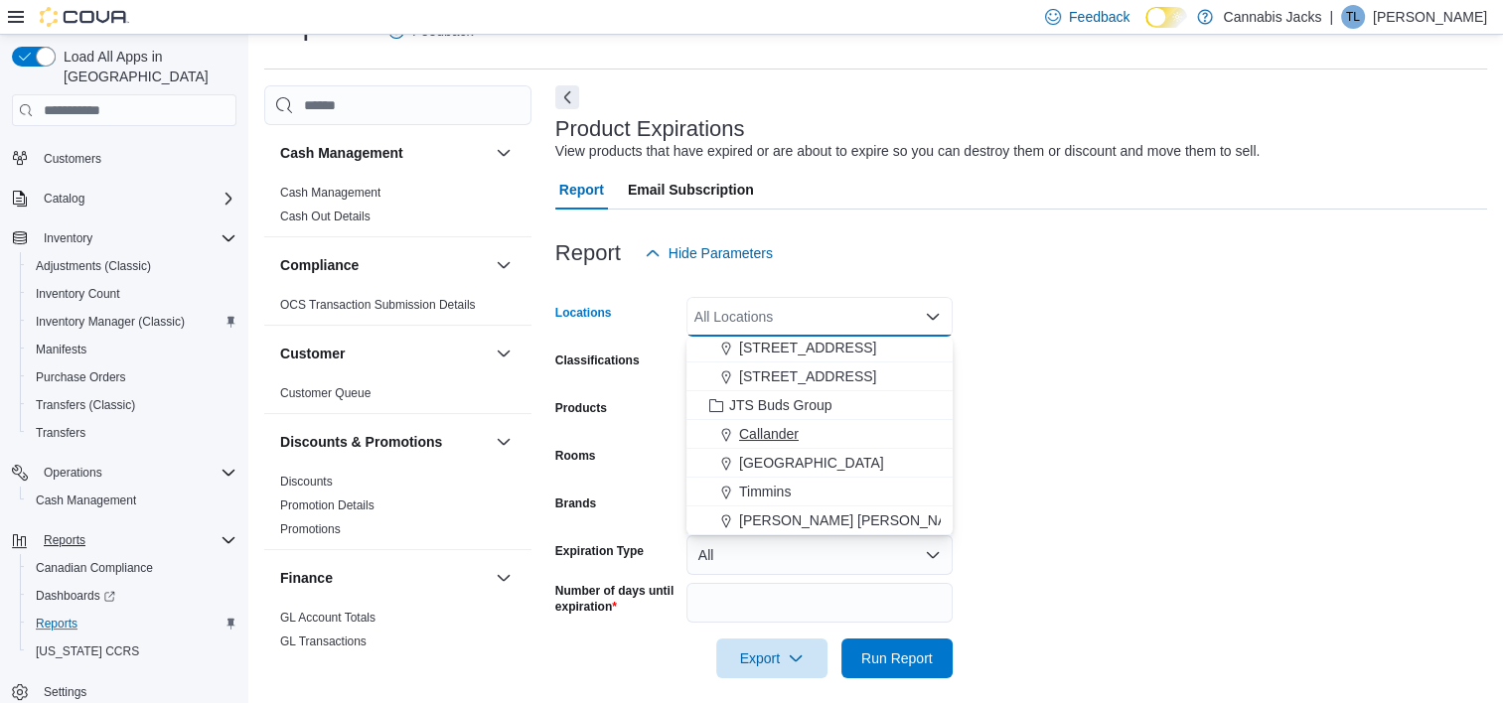
click at [782, 430] on span "Callander" at bounding box center [769, 434] width 60 height 20
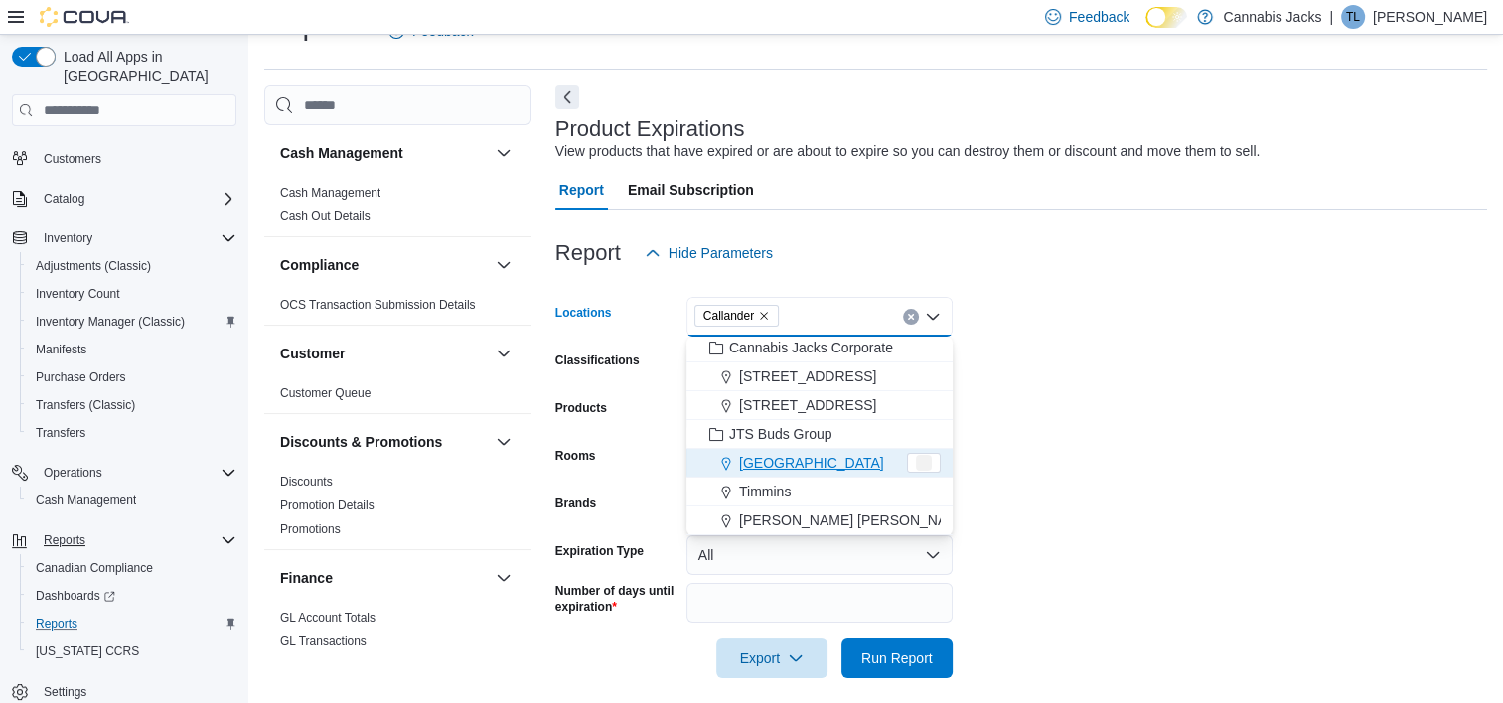
scroll to position [60, 0]
click at [1070, 360] on form "Locations Callander Combo box. Selected. Callander. Press Backspace to delete C…" at bounding box center [1021, 475] width 932 height 405
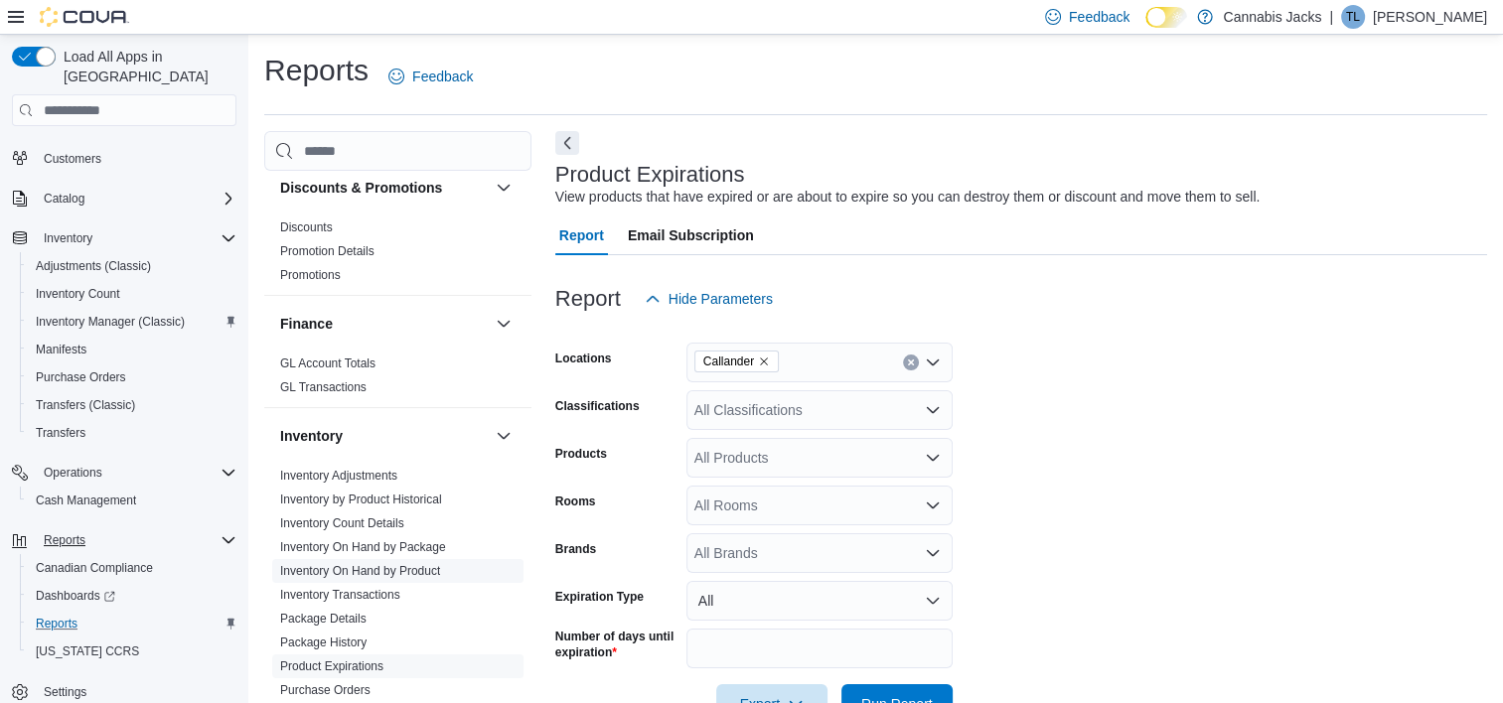
scroll to position [497, 0]
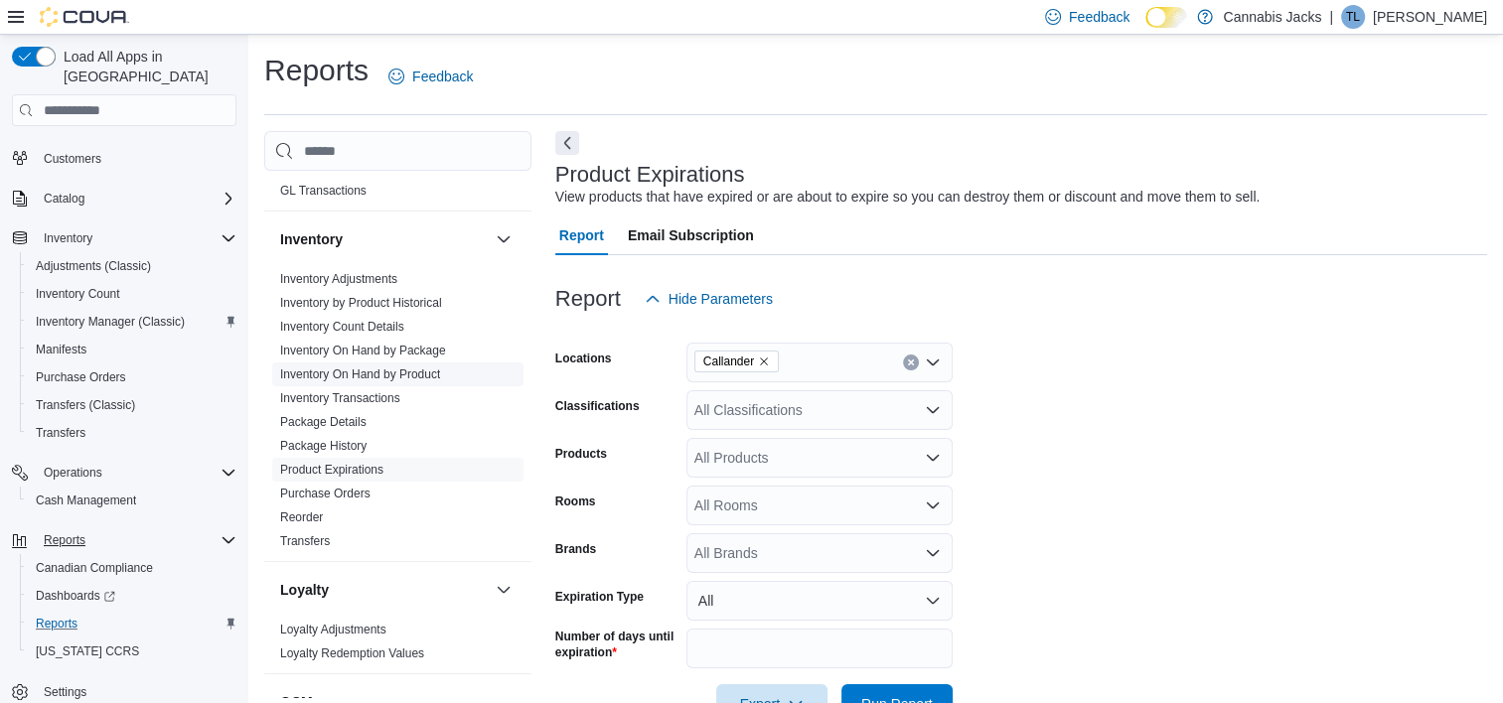
click at [413, 371] on link "Inventory On Hand by Product" at bounding box center [360, 375] width 160 height 14
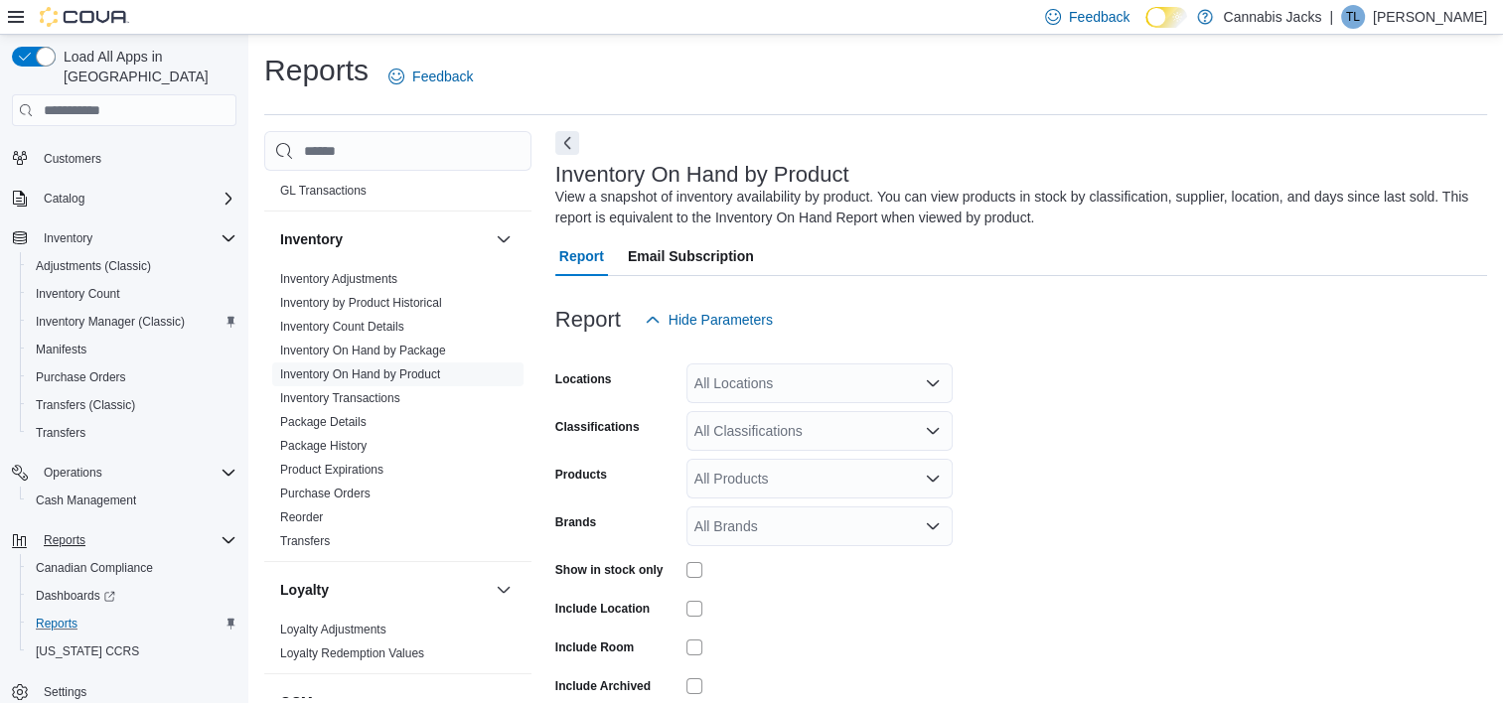
scroll to position [67, 0]
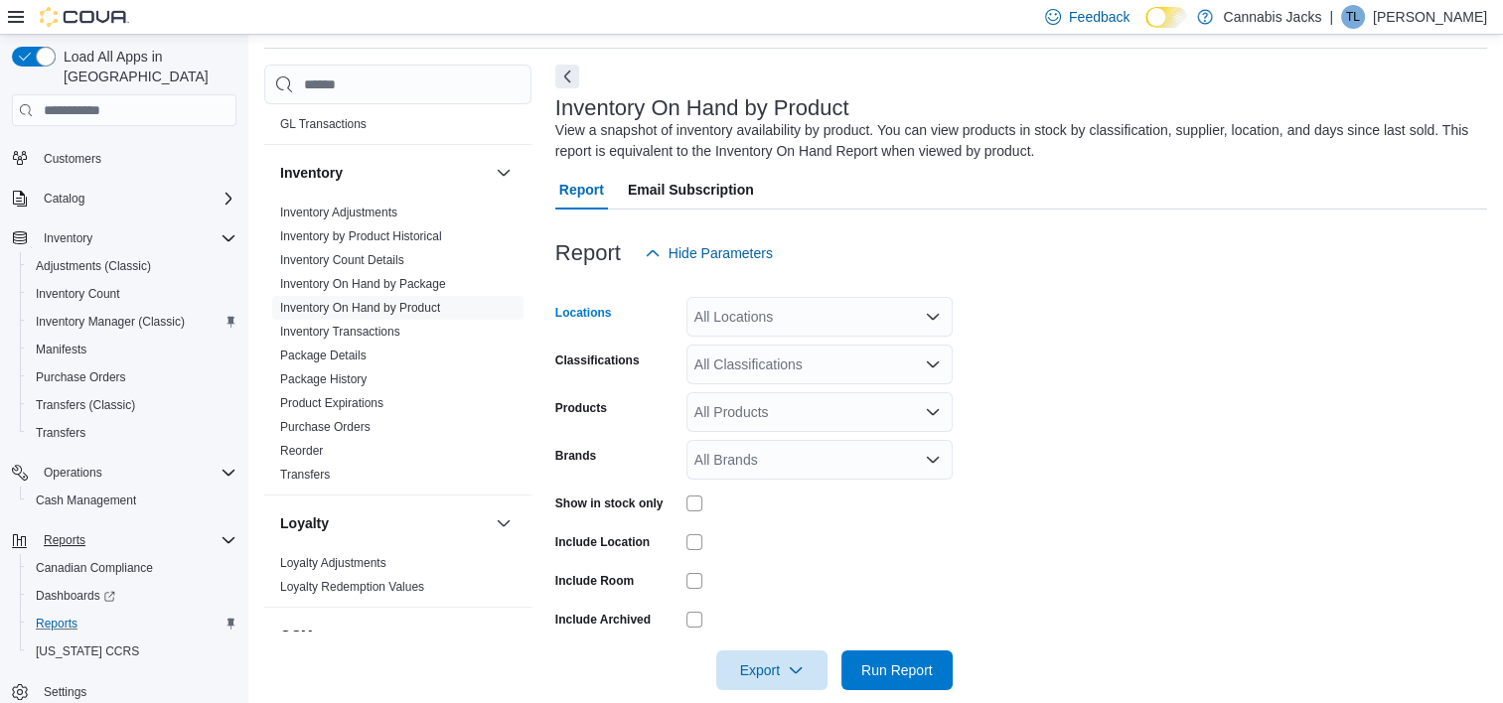
click at [936, 317] on icon "Open list of options" at bounding box center [933, 317] width 12 height 6
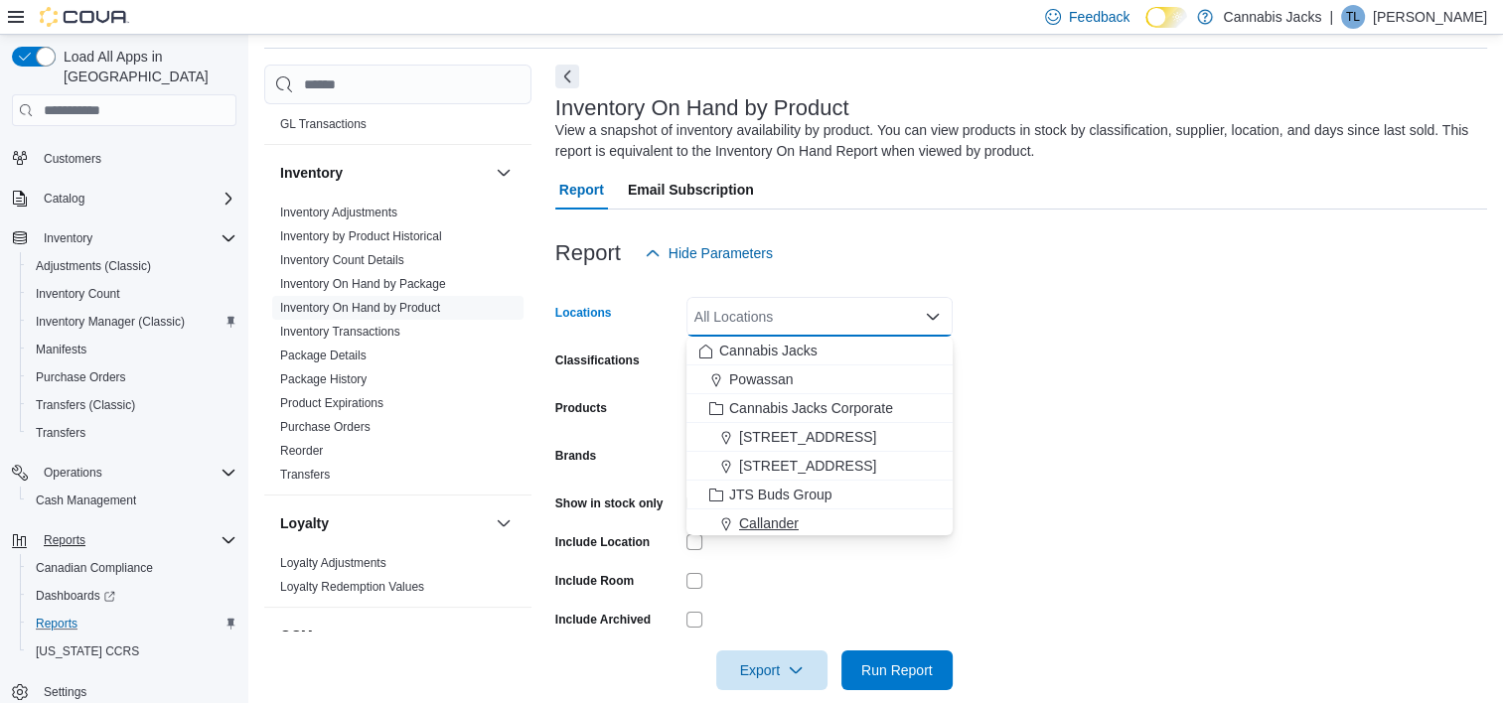
click at [777, 518] on span "Callander" at bounding box center [769, 524] width 60 height 20
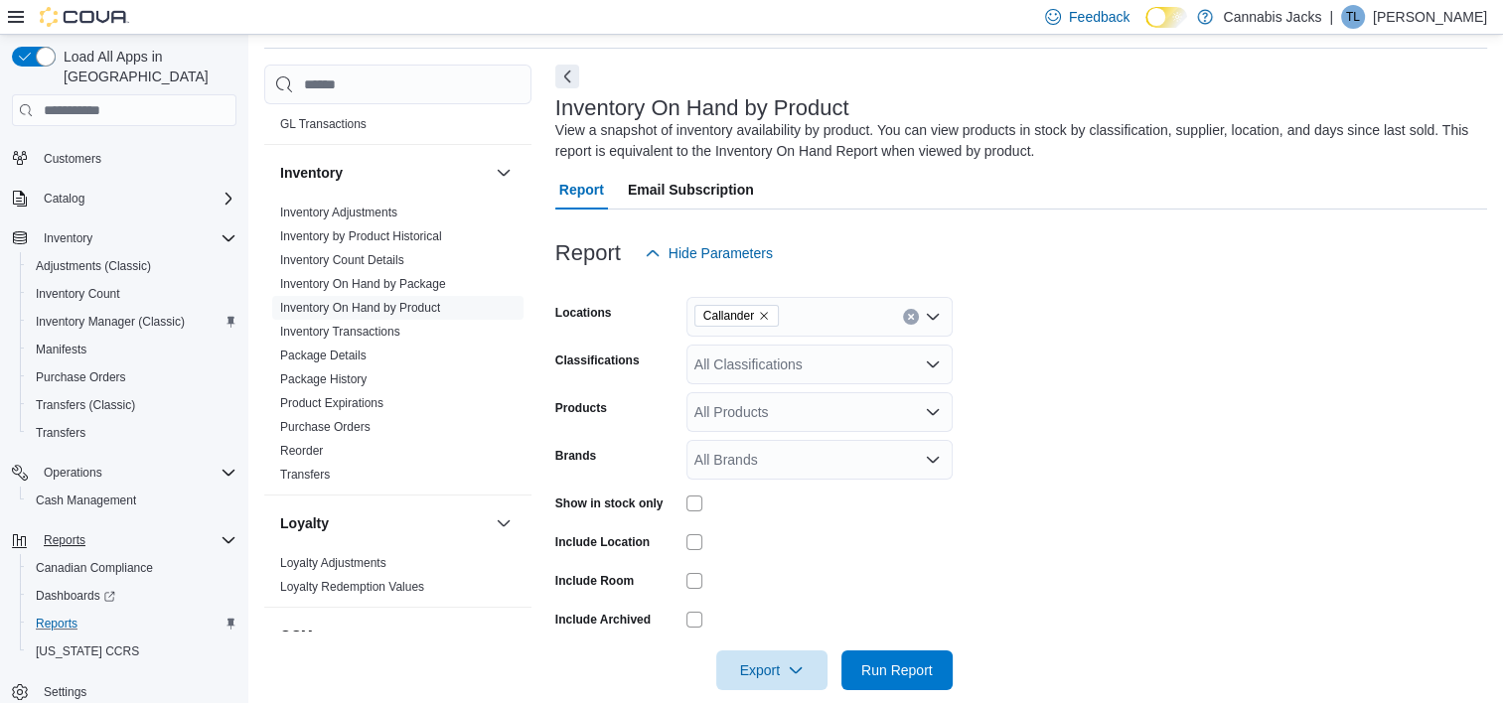
click at [1118, 395] on form "Locations Callander Classifications All Classifications Products All Products B…" at bounding box center [1021, 481] width 932 height 417
click at [935, 366] on icon "Open list of options" at bounding box center [933, 365] width 12 height 6
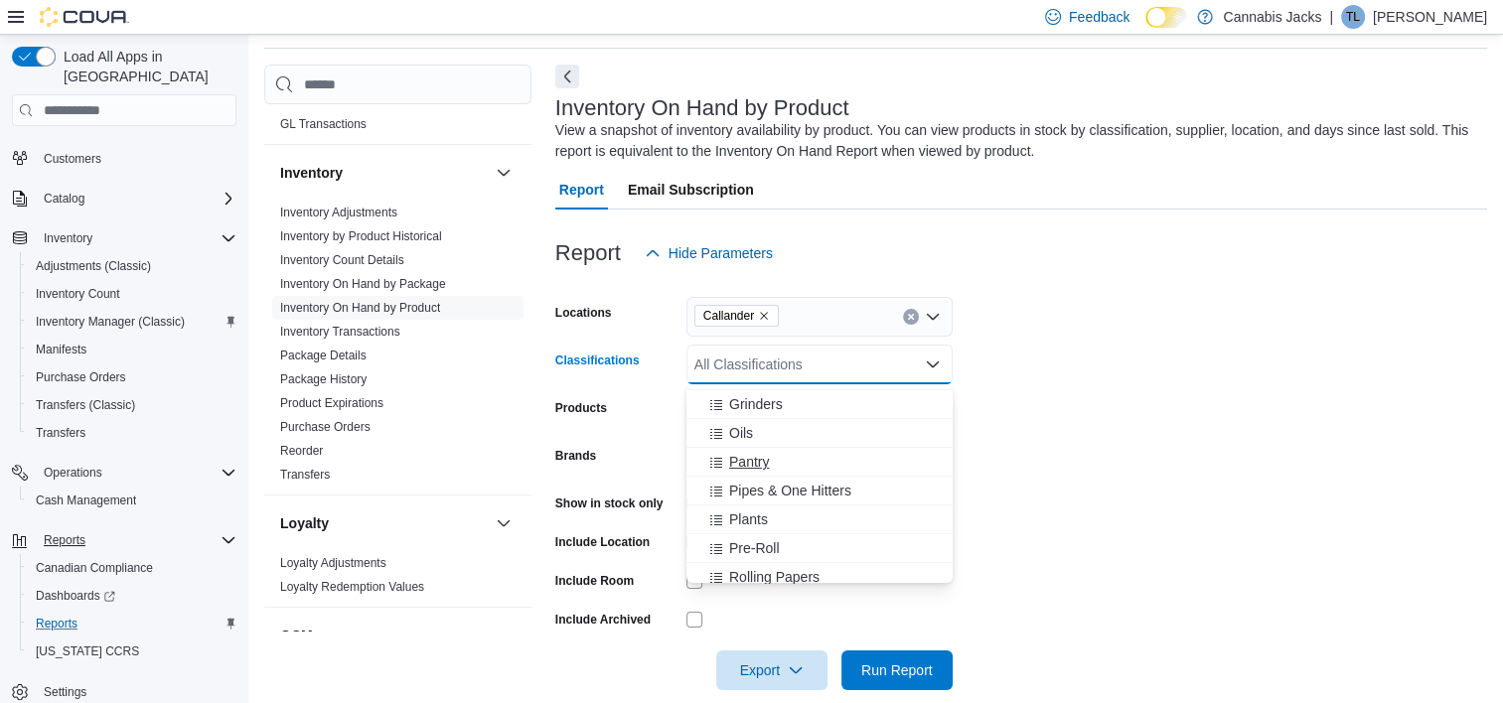
scroll to position [199, 0]
click at [768, 514] on span "Dried Flower" at bounding box center [768, 517] width 78 height 20
click at [1148, 386] on form "Locations Callander Classifications Dried Flower Combo box. Selected. Dried Flo…" at bounding box center [1021, 481] width 932 height 417
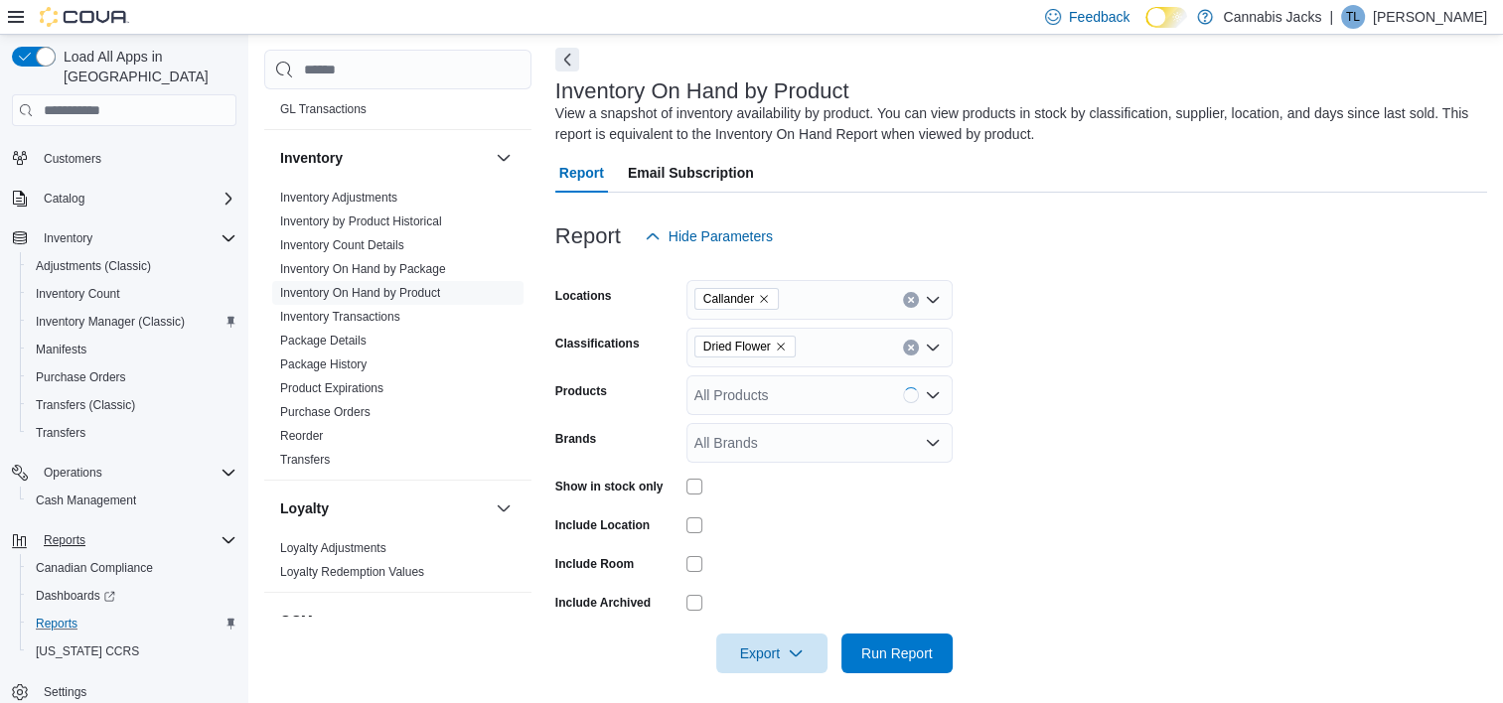
scroll to position [93, 0]
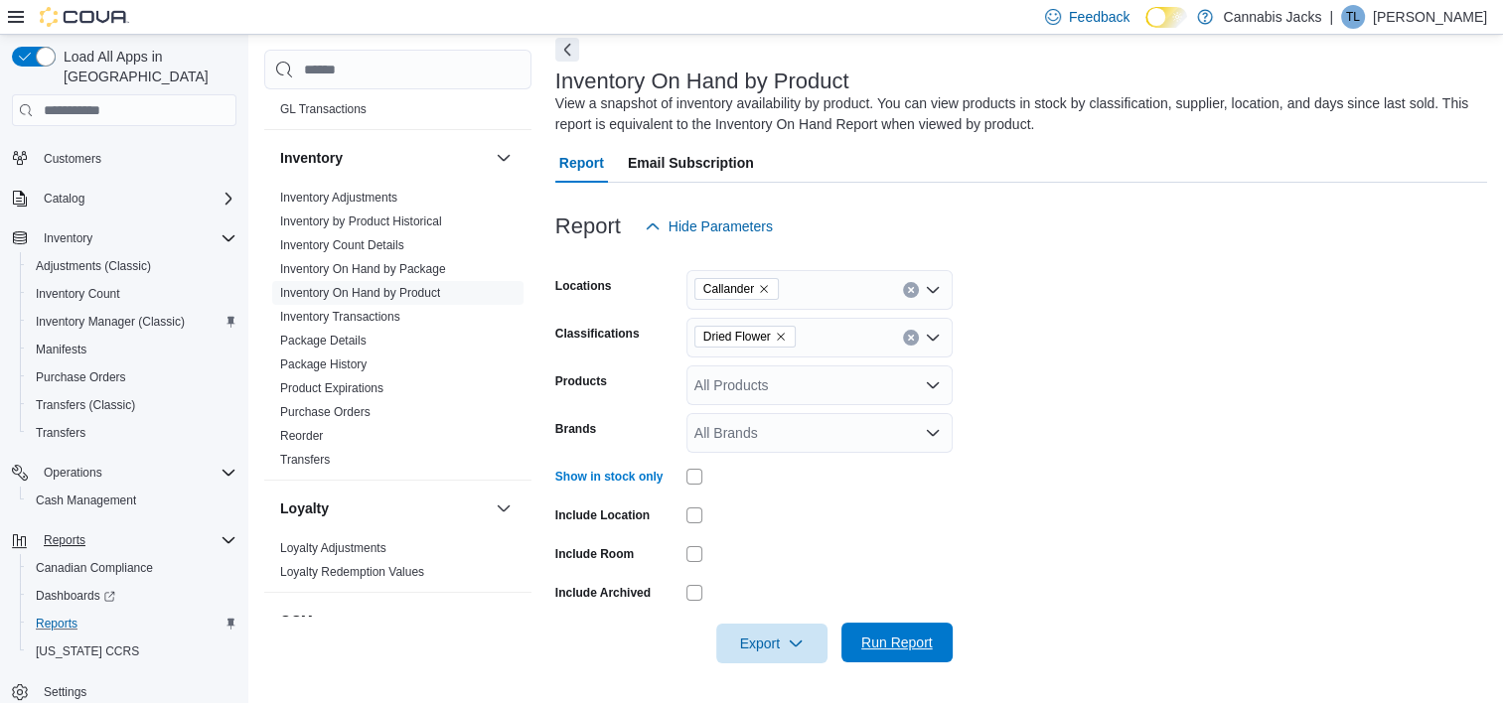
click at [897, 643] on span "Run Report" at bounding box center [897, 643] width 72 height 20
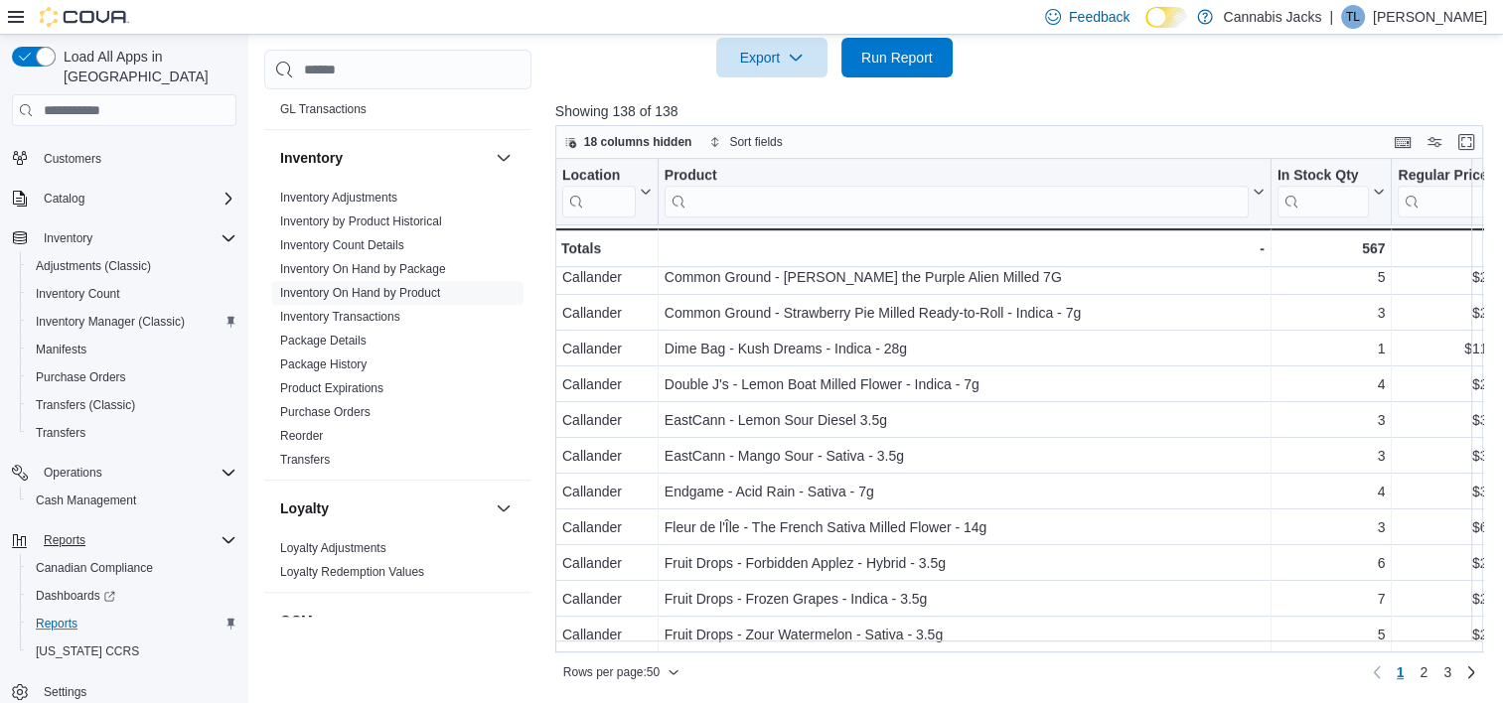
scroll to position [1414, 0]
click at [1451, 673] on span "3" at bounding box center [1447, 673] width 8 height 20
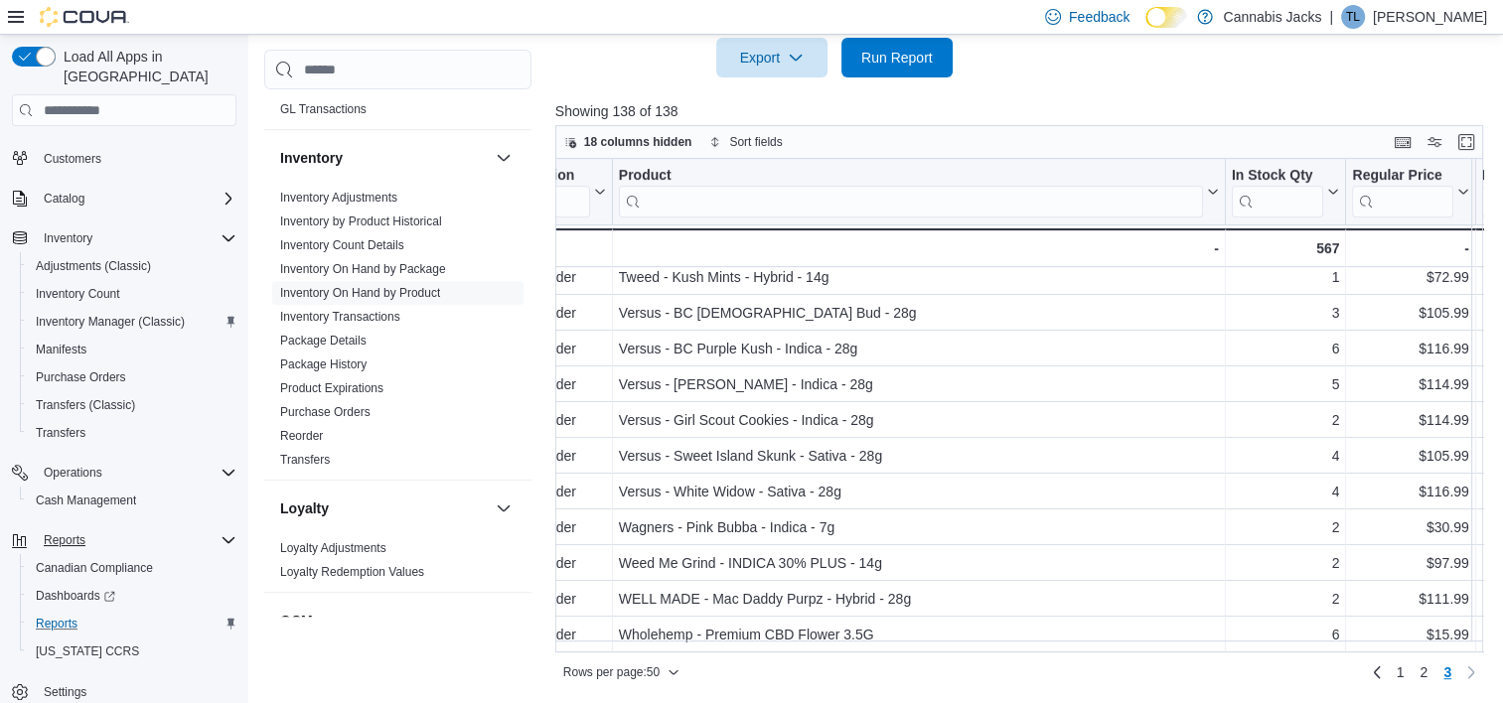
scroll to position [984, 0]
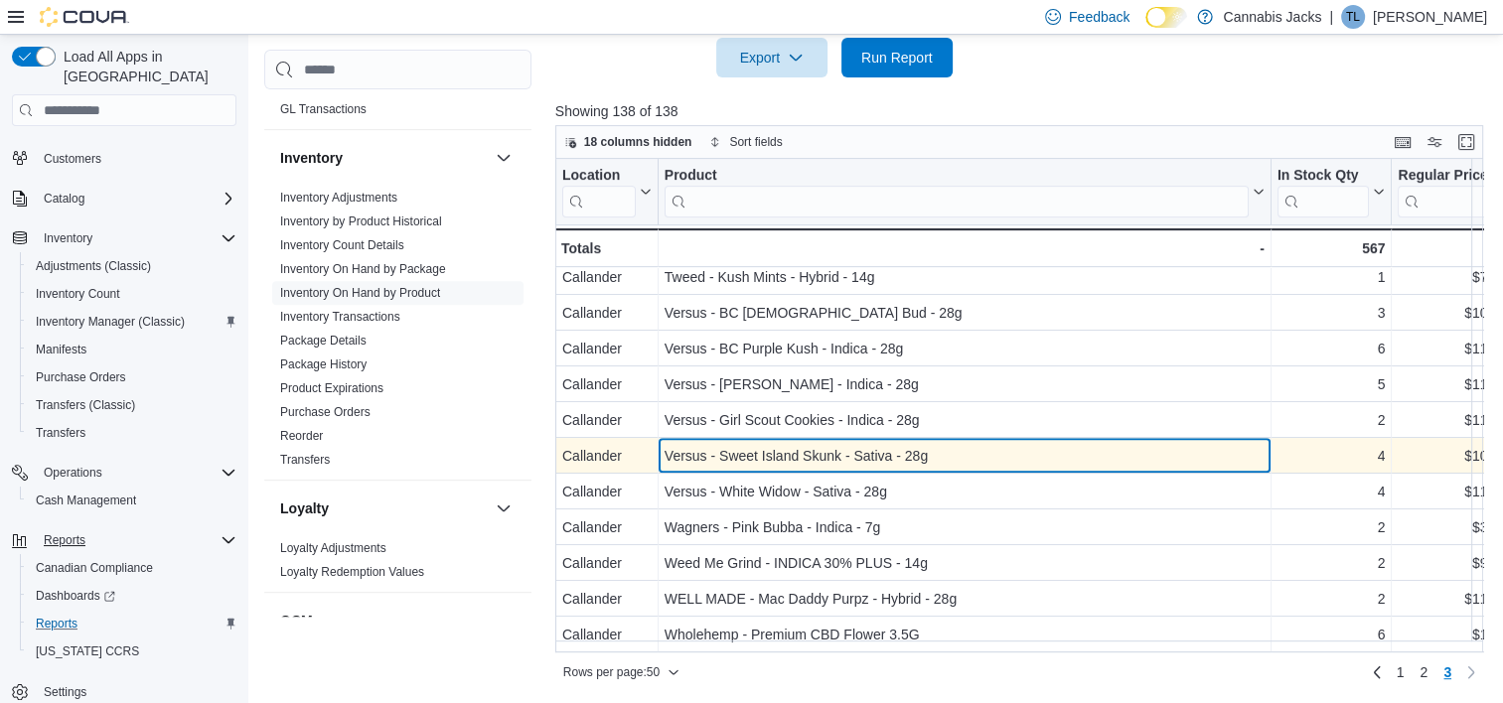
click at [802, 445] on div "Versus - Sweet Island Skunk - Sativa - 28g" at bounding box center [965, 457] width 600 height 24
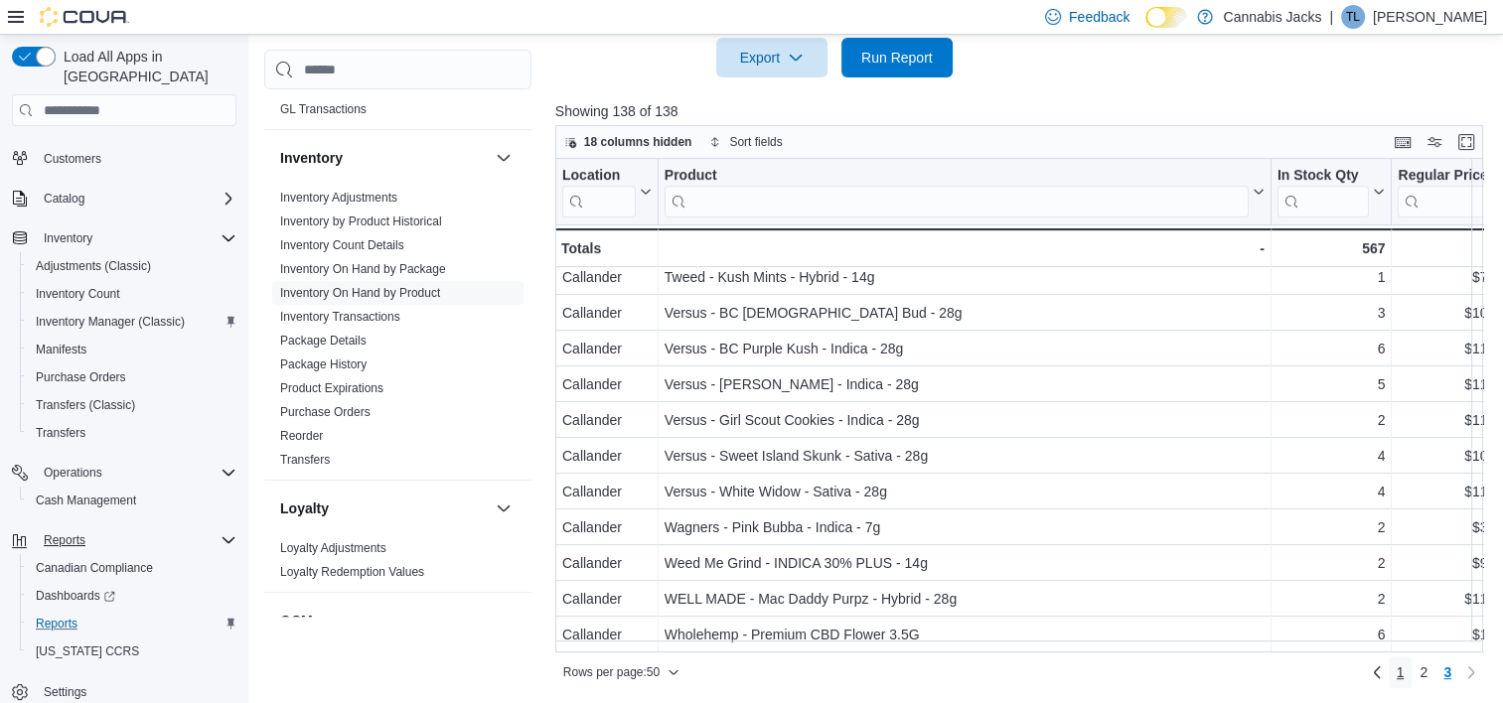
click at [1405, 668] on span "1" at bounding box center [1401, 673] width 8 height 20
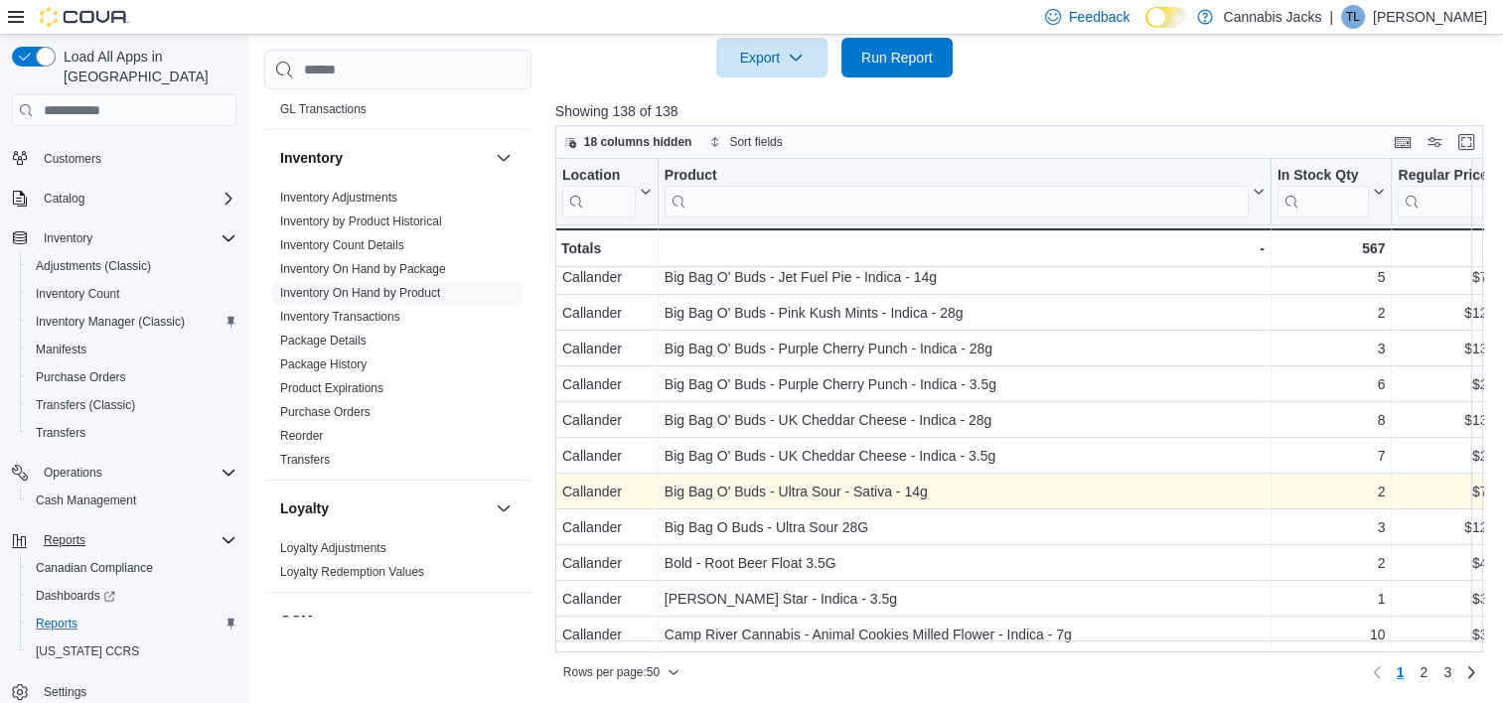
scroll to position [1093, 0]
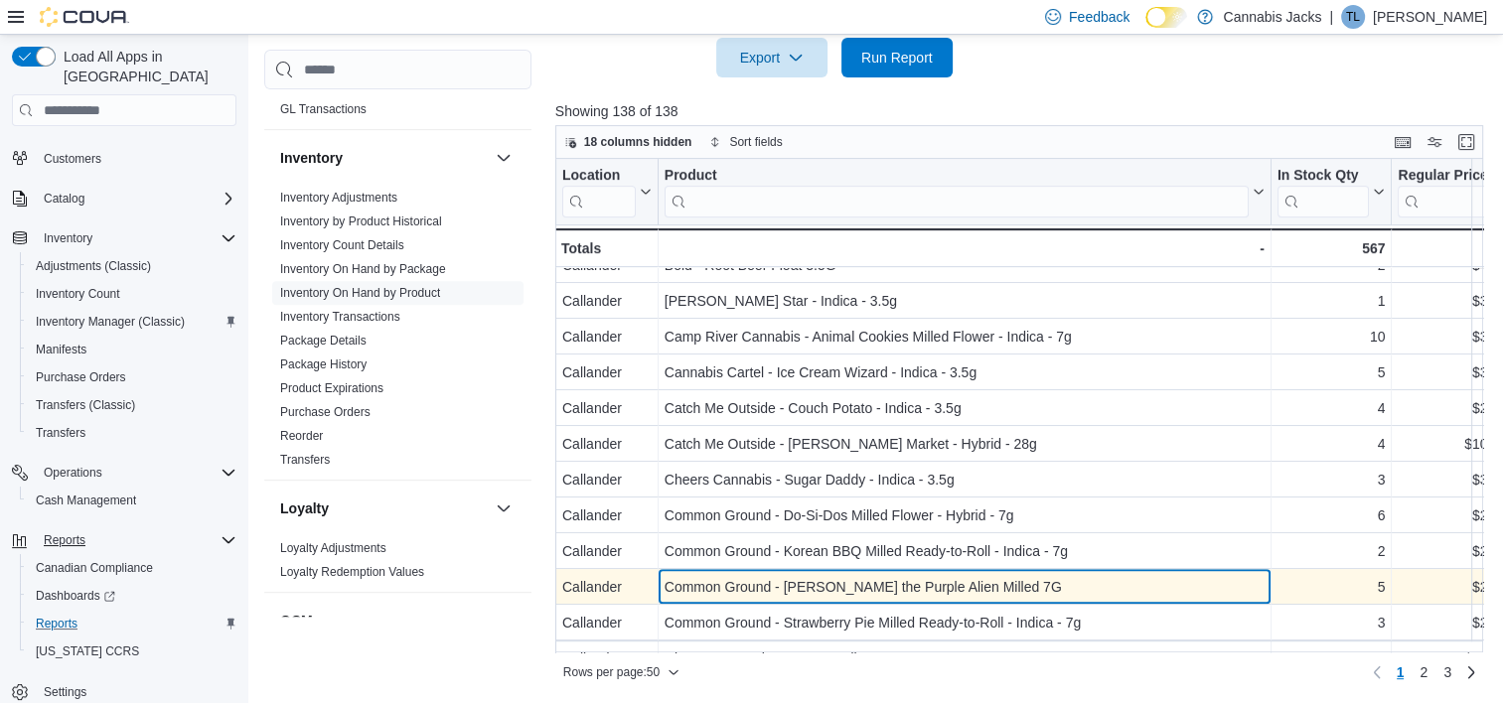
click at [825, 587] on div "Location Click to view column header actions Product Click to view column heade…" at bounding box center [1024, 406] width 938 height 494
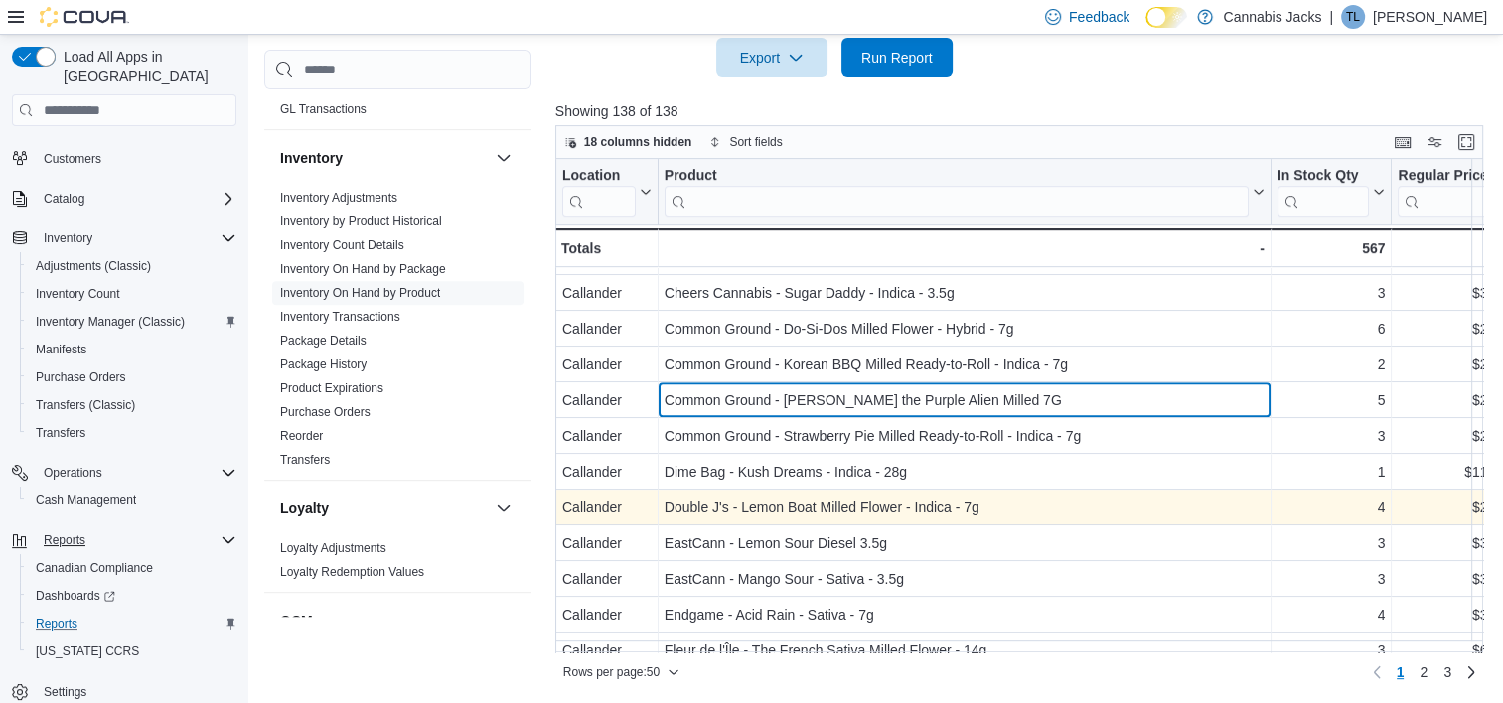
scroll to position [1292, 0]
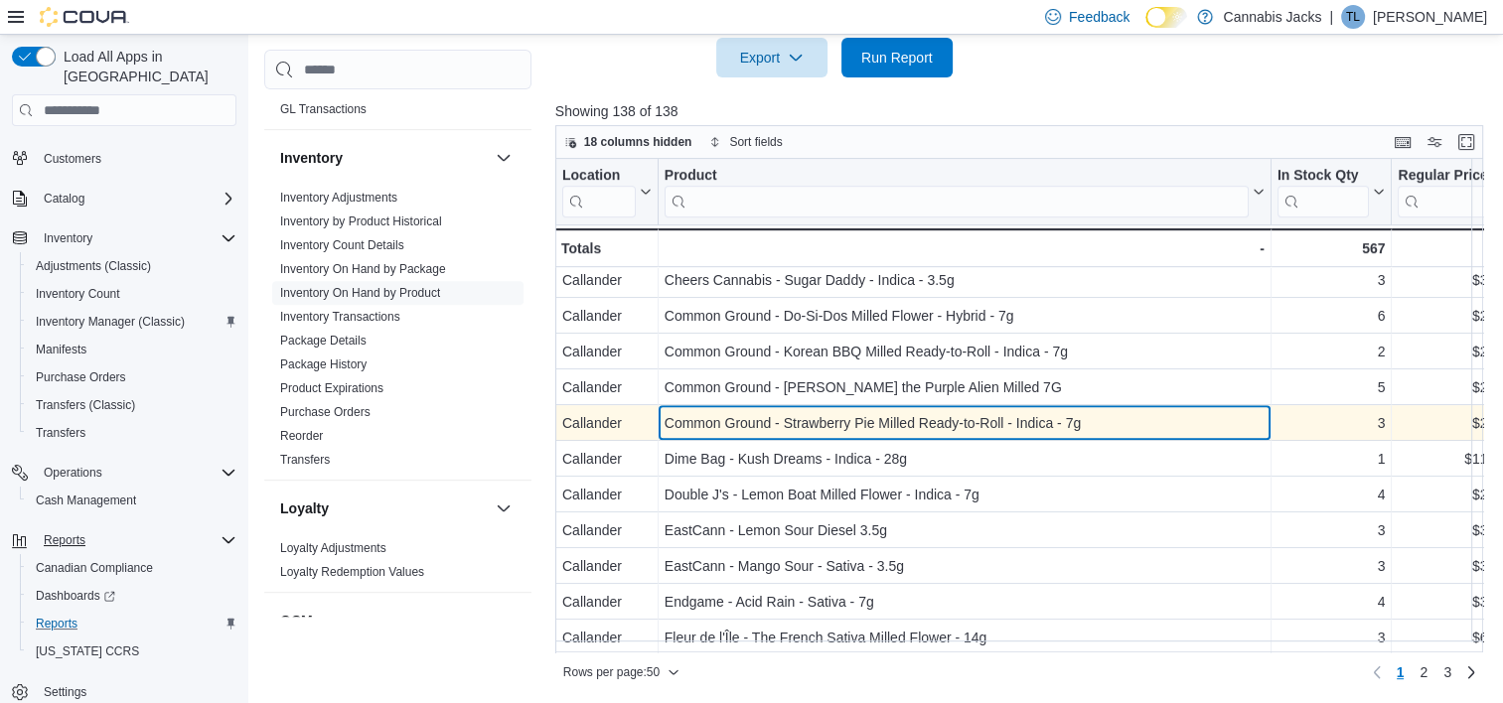
click at [890, 421] on div "Common Ground - Strawberry Pie Milled Ready-to-Roll - Indica - 7g" at bounding box center [965, 424] width 600 height 24
